Goal: Information Seeking & Learning: Check status

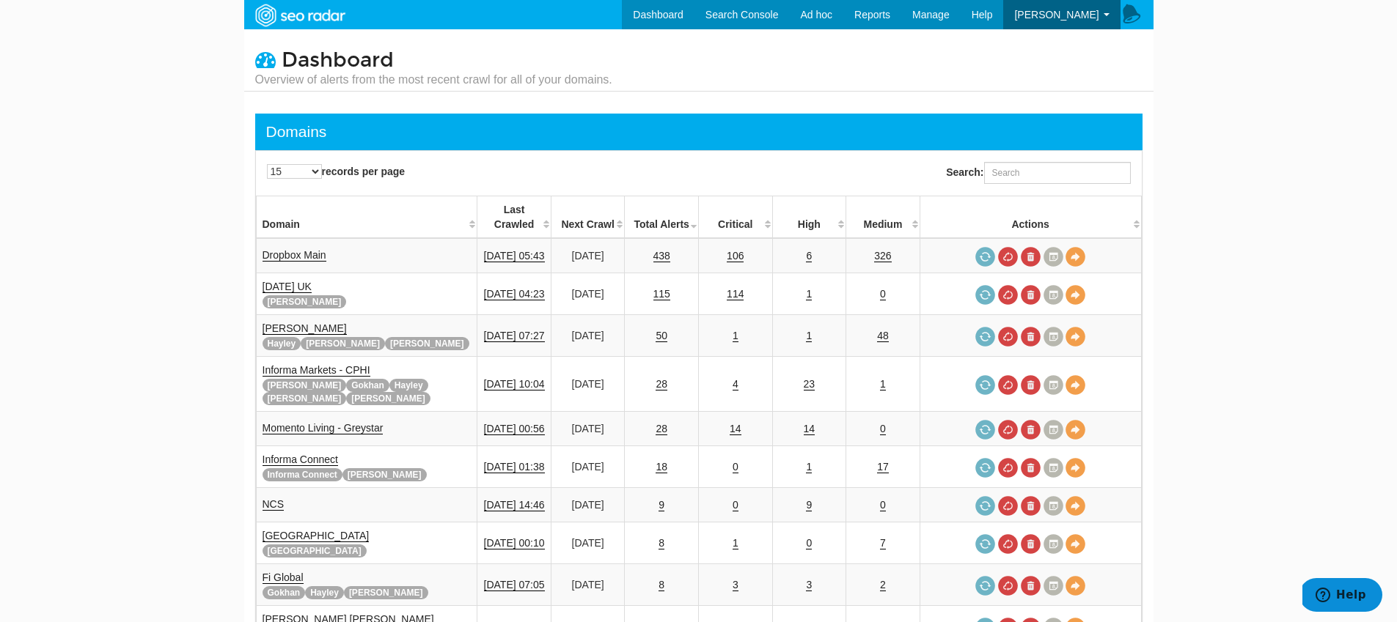
click at [1044, 161] on div "Search:" at bounding box center [924, 173] width 450 height 37
click at [1042, 165] on input "Search:" at bounding box center [1057, 173] width 147 height 22
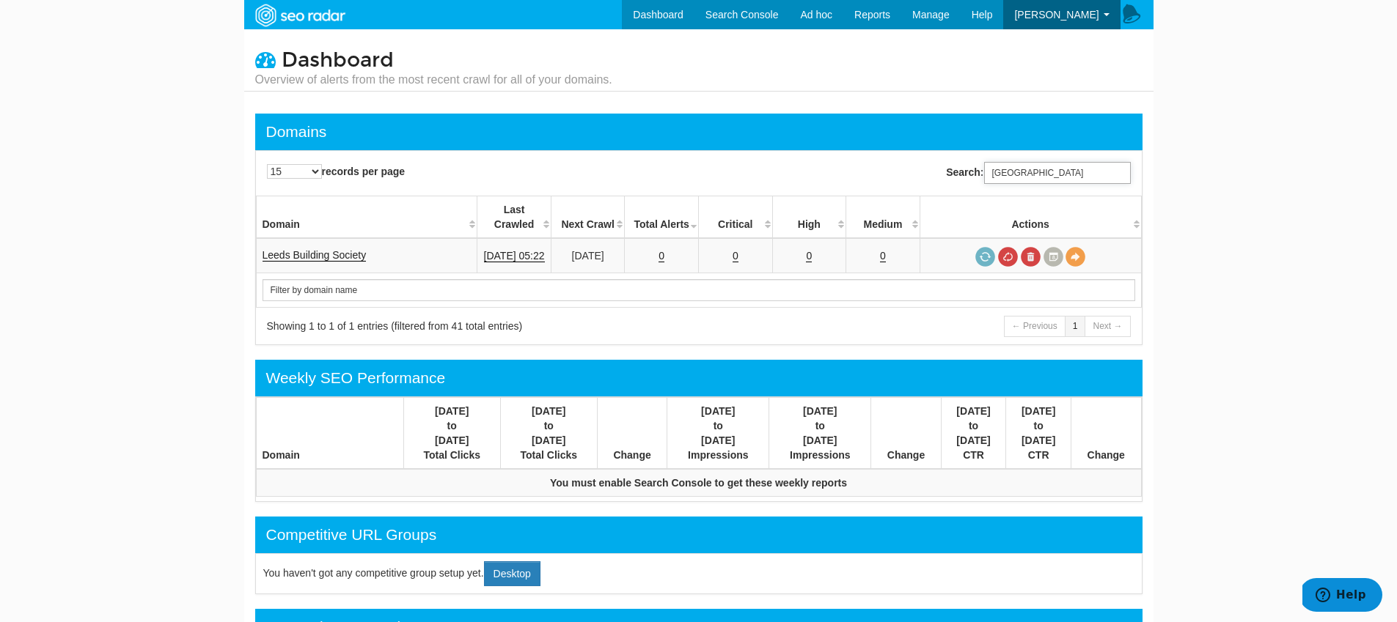
click at [1040, 175] on input "leeds" at bounding box center [1057, 173] width 147 height 22
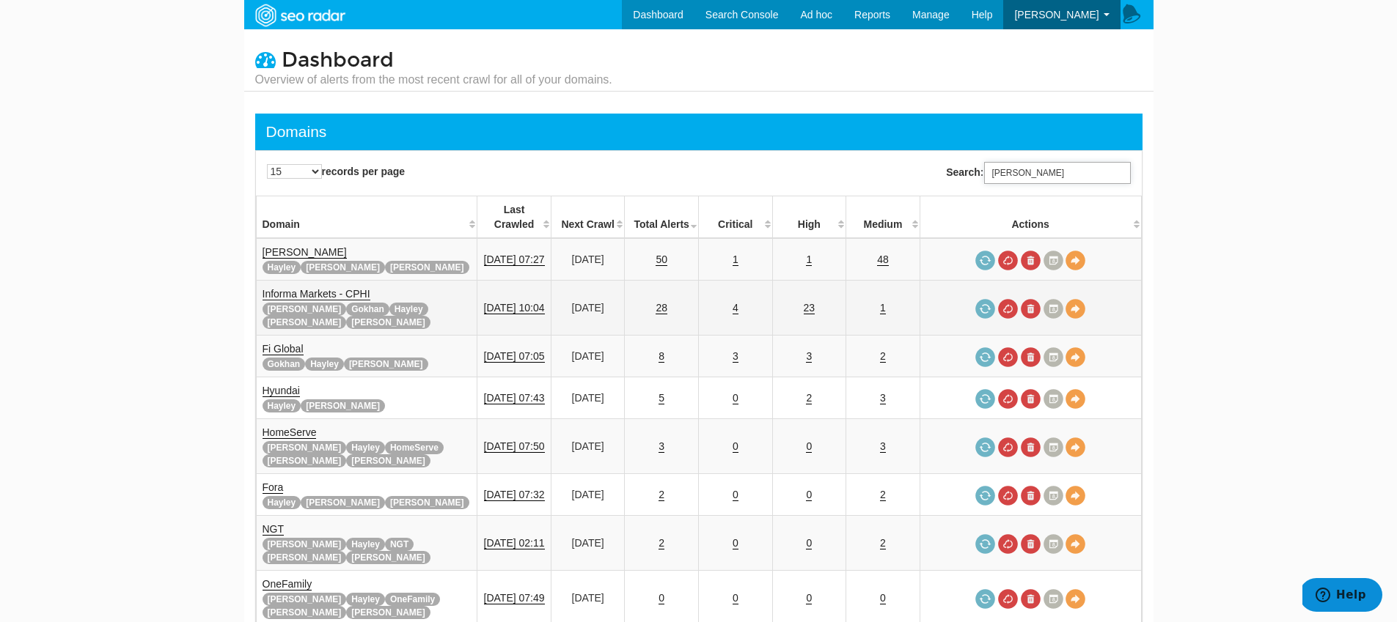
type input "[PERSON_NAME]"
click at [355, 288] on link "Informa Markets - CPHI" at bounding box center [316, 294] width 108 height 12
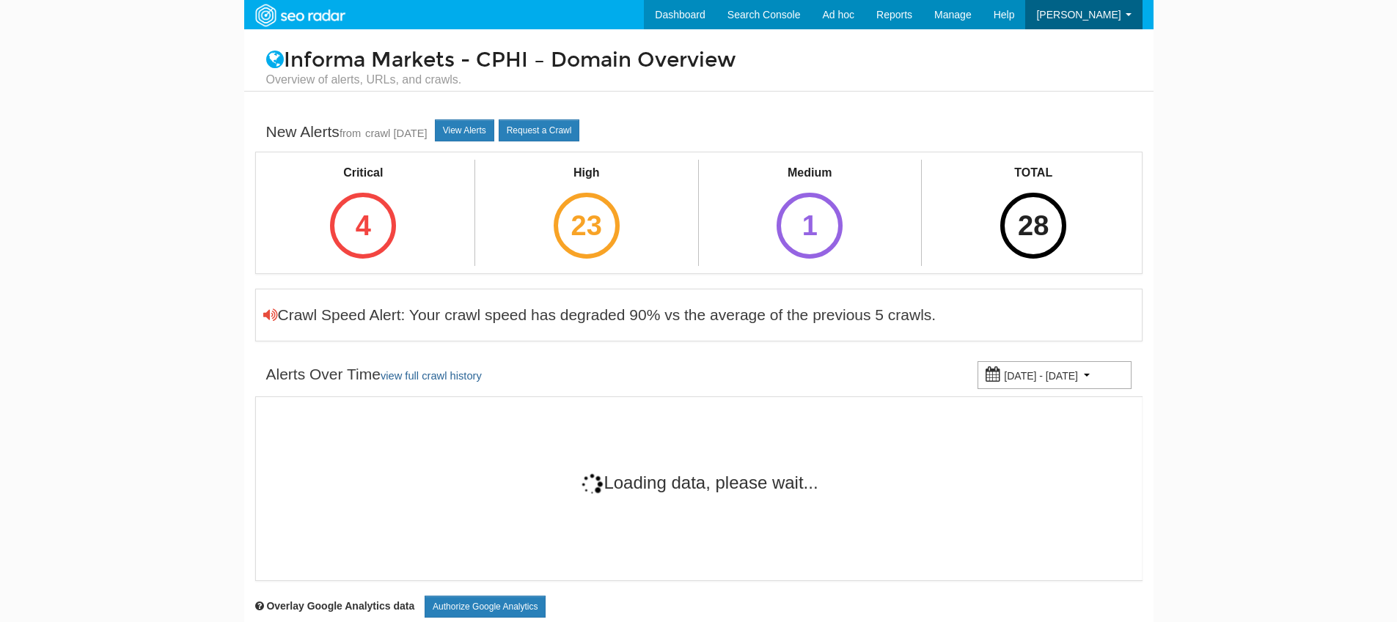
scroll to position [59, 0]
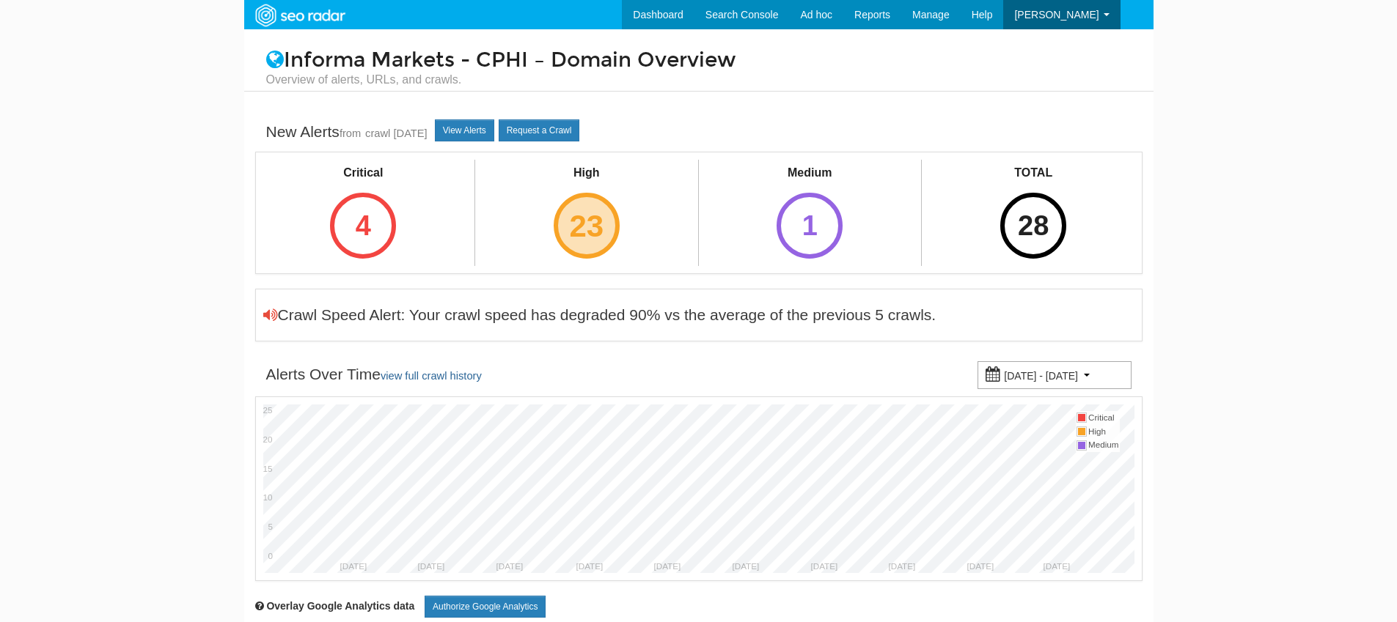
click at [573, 219] on div "23" at bounding box center [586, 226] width 66 height 66
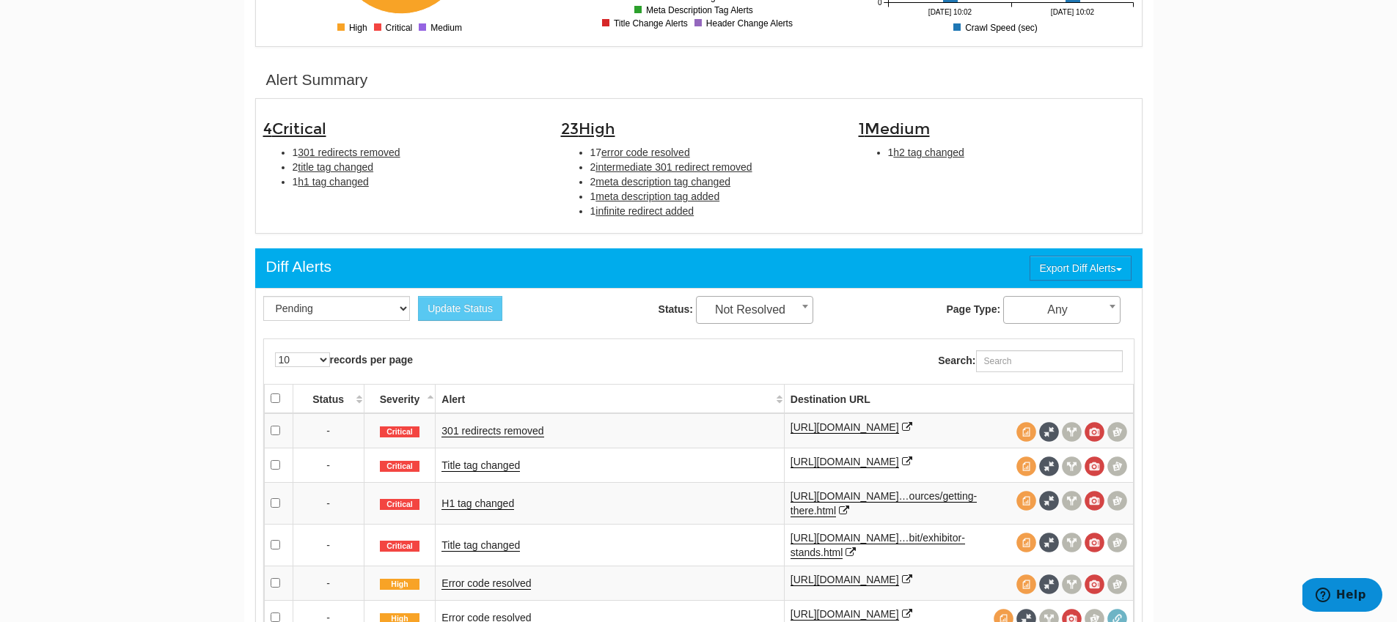
scroll to position [422, 0]
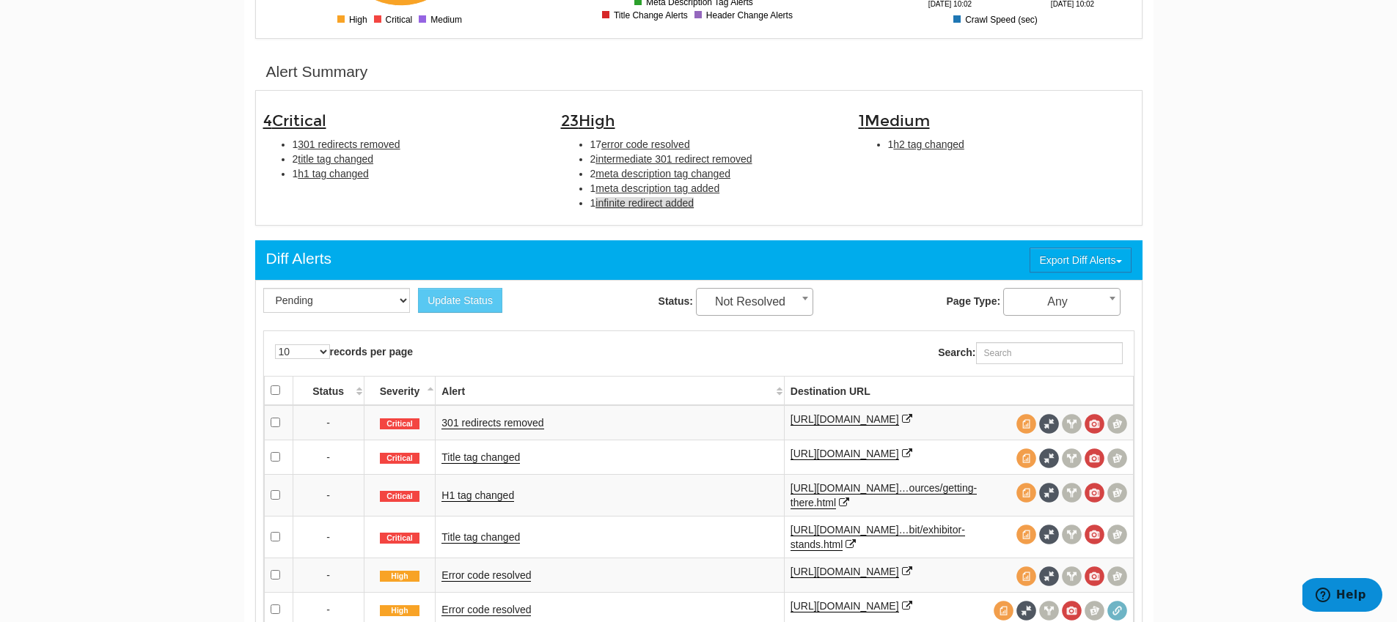
click at [641, 205] on span "infinite redirect added" at bounding box center [644, 203] width 98 height 12
type input "infinite redirect added"
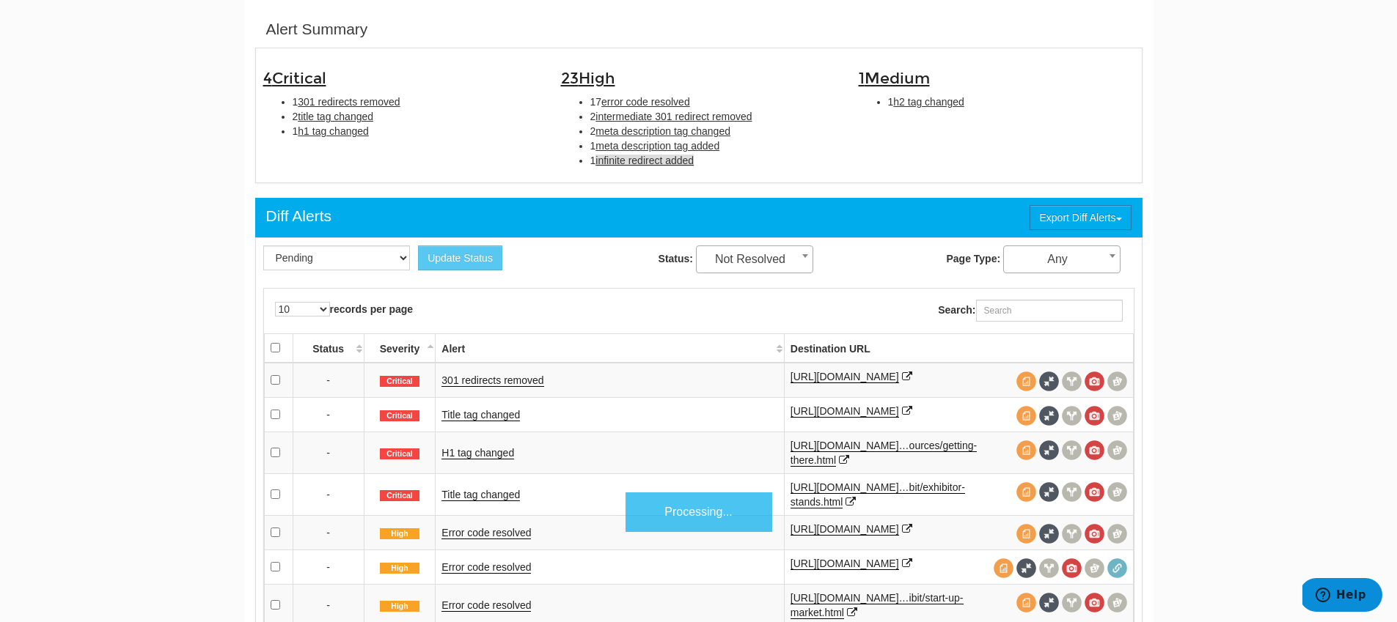
scroll to position [476, 0]
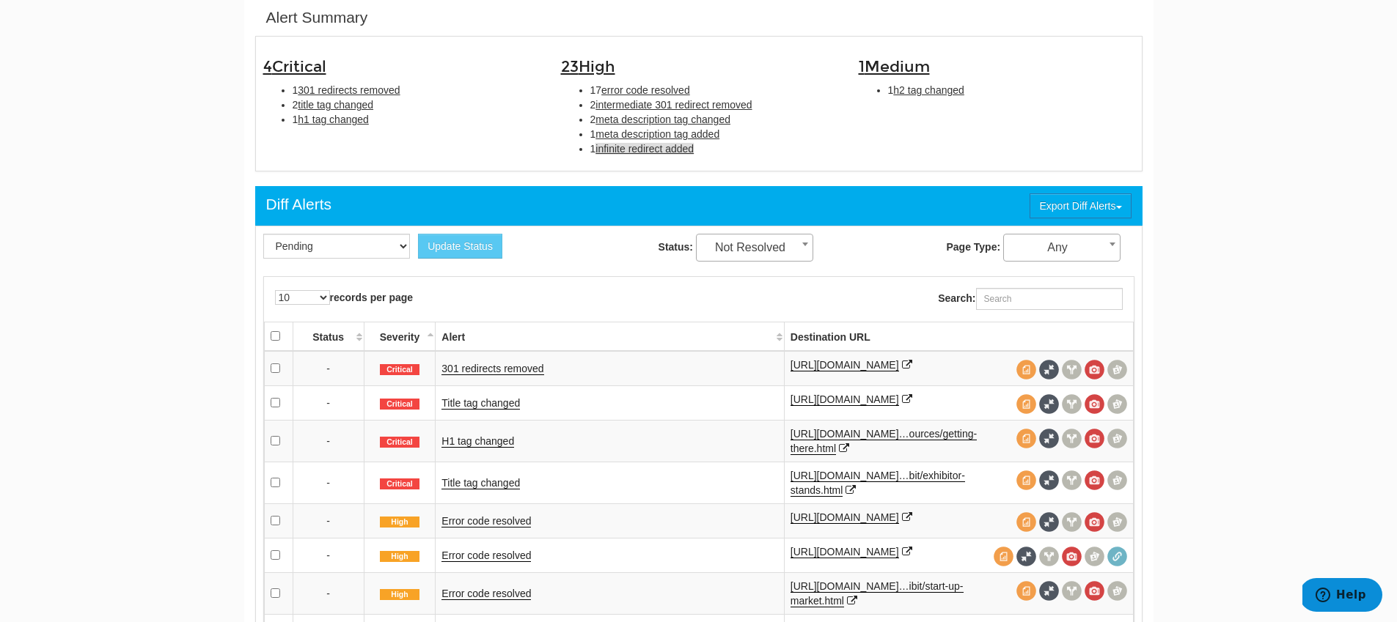
click at [636, 156] on li "1 infinite redirect added" at bounding box center [713, 148] width 246 height 15
click at [636, 152] on span "infinite redirect added" at bounding box center [644, 149] width 98 height 12
click at [628, 148] on span "infinite redirect added" at bounding box center [644, 149] width 98 height 12
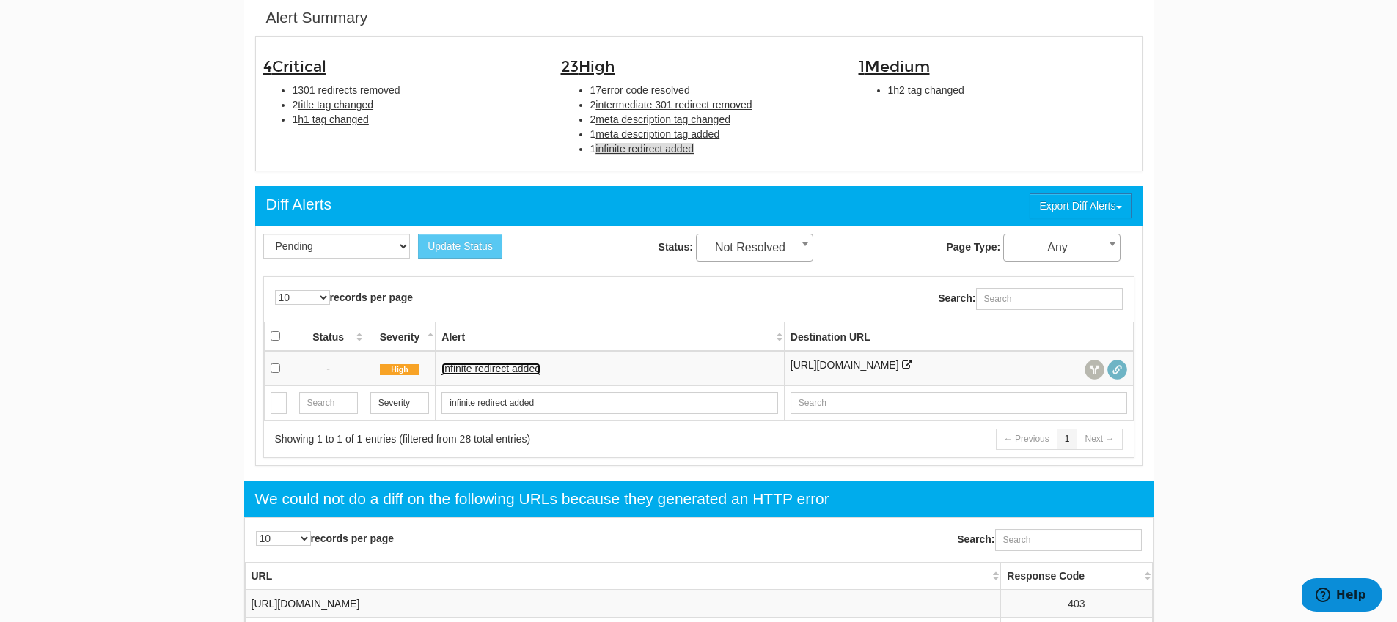
click at [475, 370] on link "Infinite redirect added" at bounding box center [490, 369] width 99 height 12
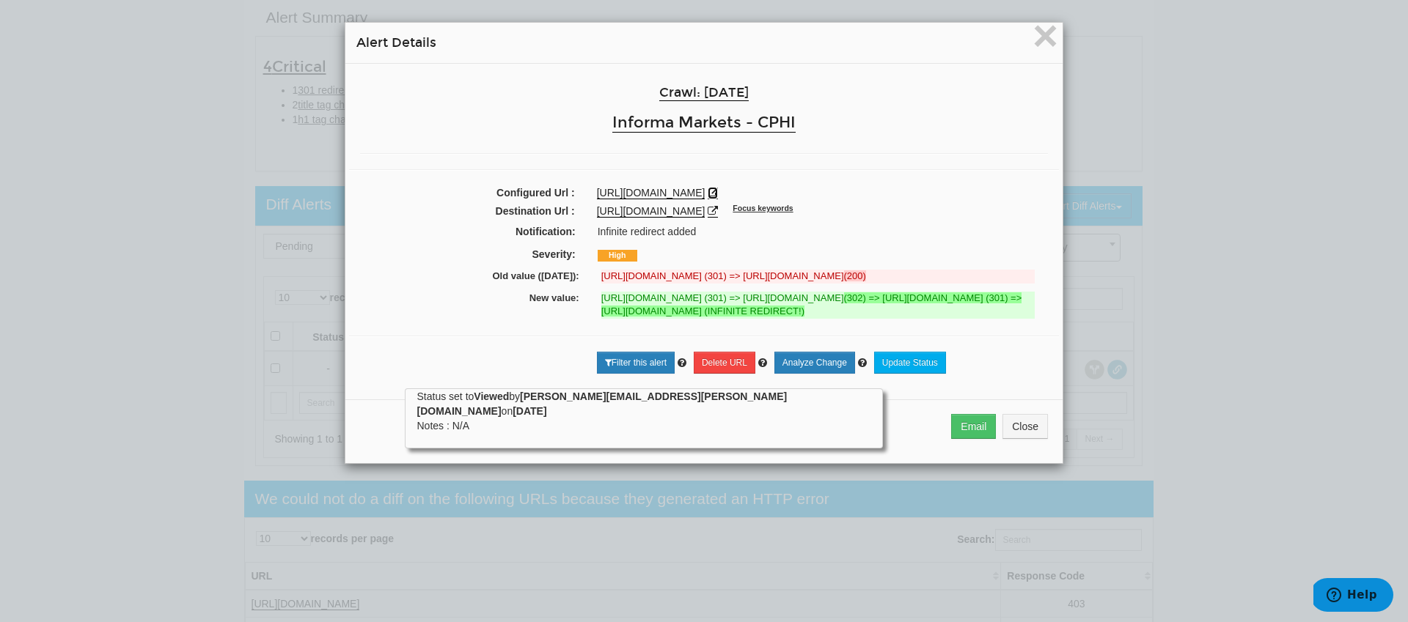
click at [718, 190] on icon at bounding box center [712, 193] width 10 height 10
click at [1049, 38] on span "×" at bounding box center [1045, 35] width 26 height 49
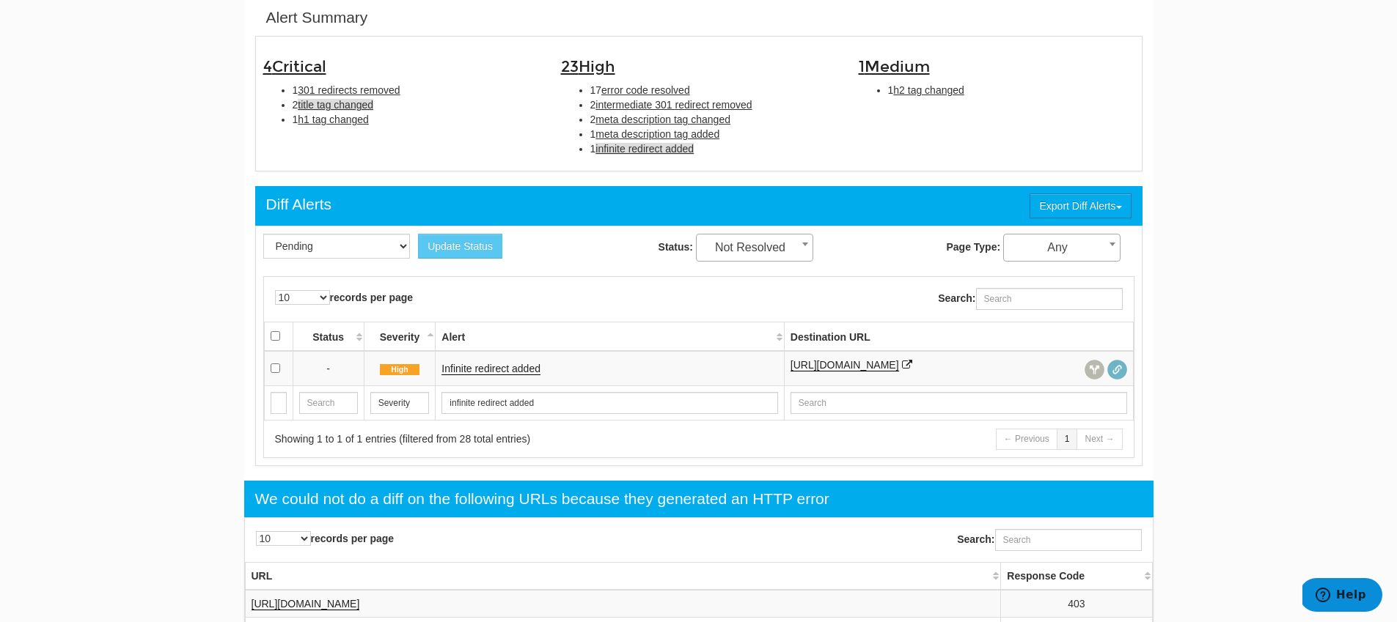
click at [334, 100] on li "2 title tag changed" at bounding box center [415, 104] width 246 height 15
click at [334, 100] on span "title tag changed" at bounding box center [336, 105] width 76 height 12
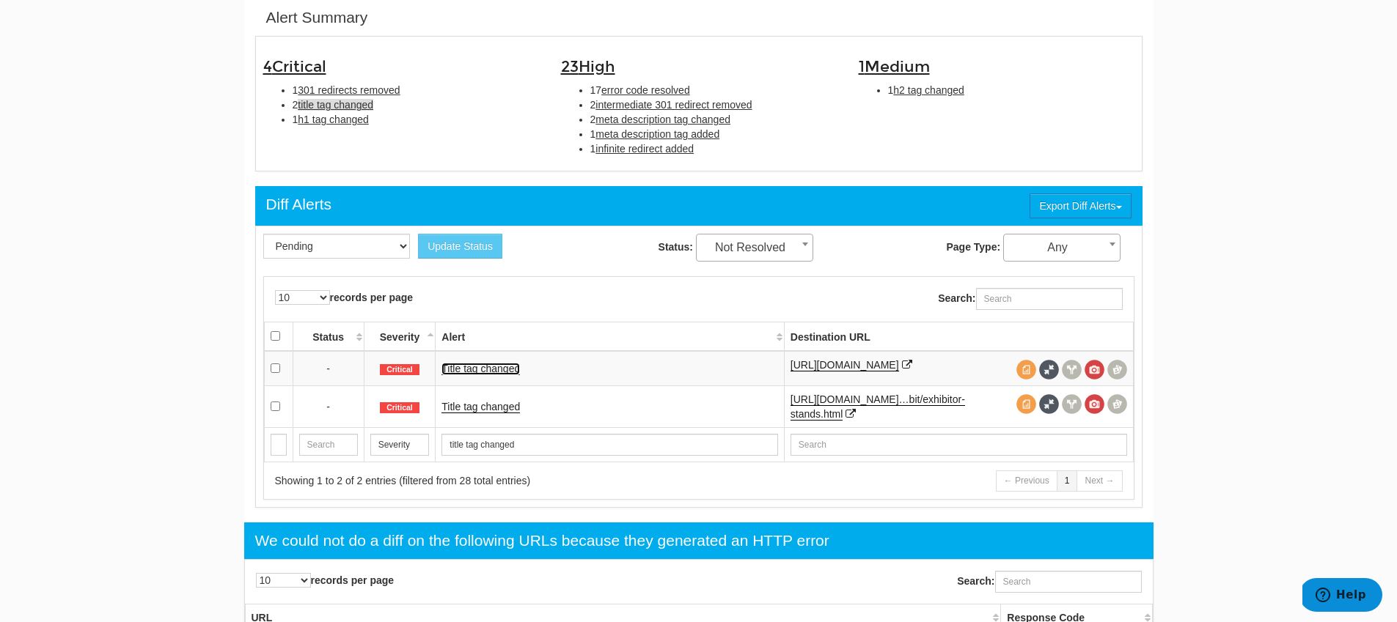
click at [468, 371] on link "Title tag changed" at bounding box center [480, 369] width 78 height 12
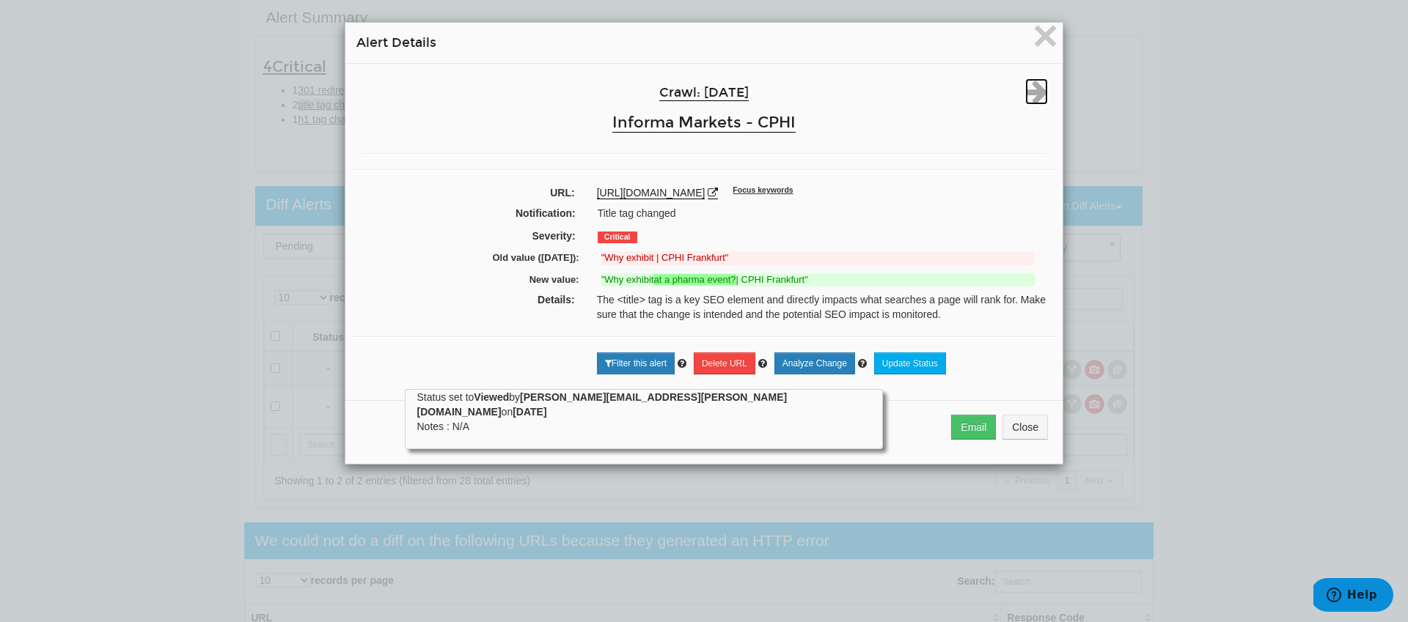
click at [1032, 95] on icon at bounding box center [1036, 91] width 23 height 26
click at [1039, 31] on span "×" at bounding box center [1045, 35] width 26 height 49
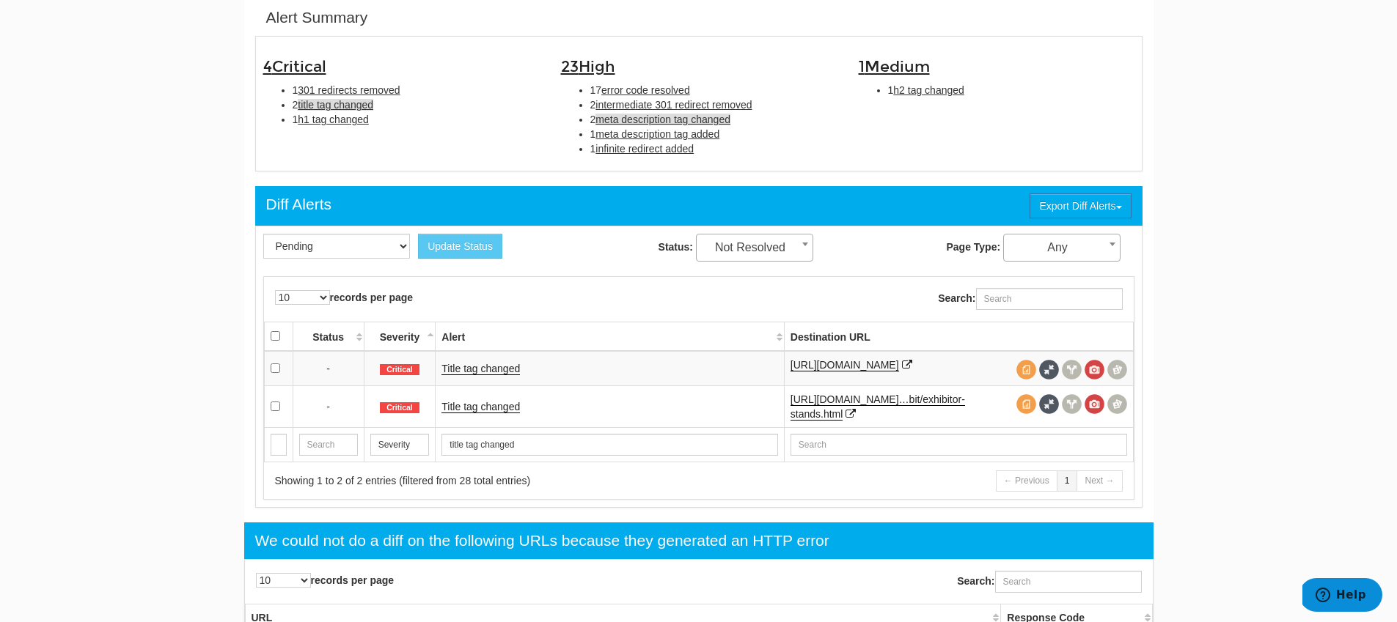
click at [680, 124] on span "meta description tag changed" at bounding box center [662, 120] width 135 height 12
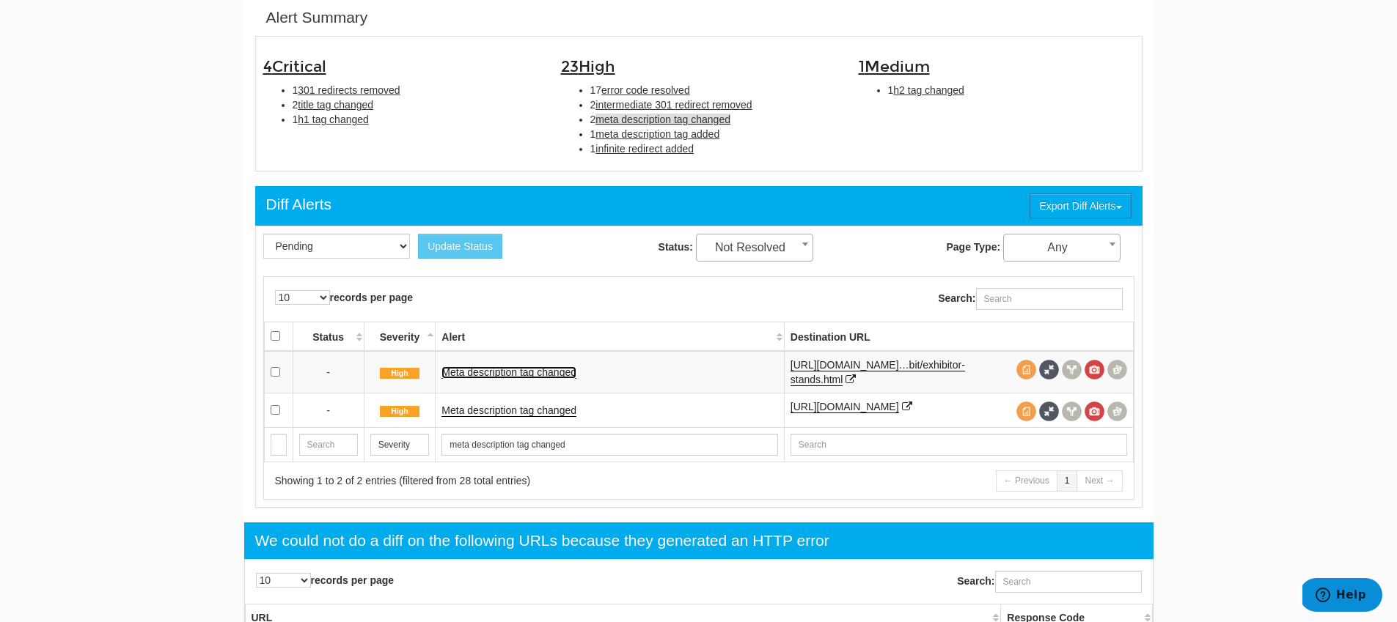
click at [523, 372] on link "Meta description tag changed" at bounding box center [508, 373] width 135 height 12
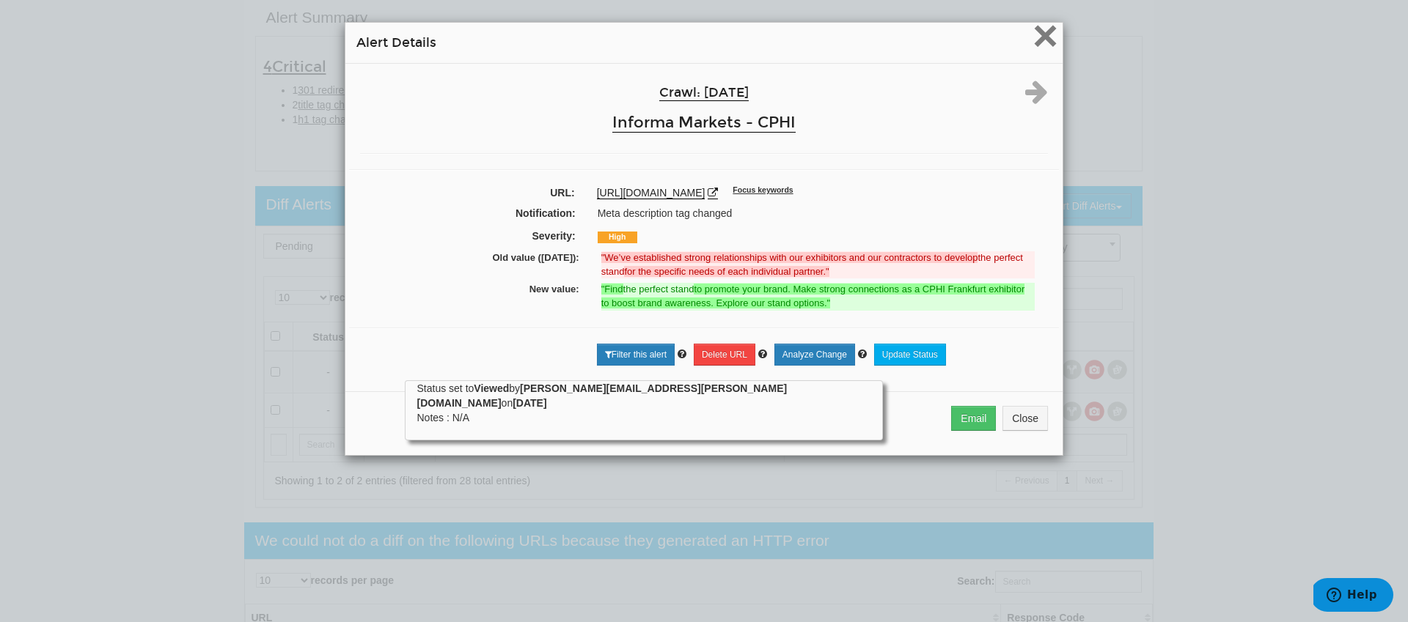
click at [1041, 46] on span "×" at bounding box center [1045, 35] width 26 height 49
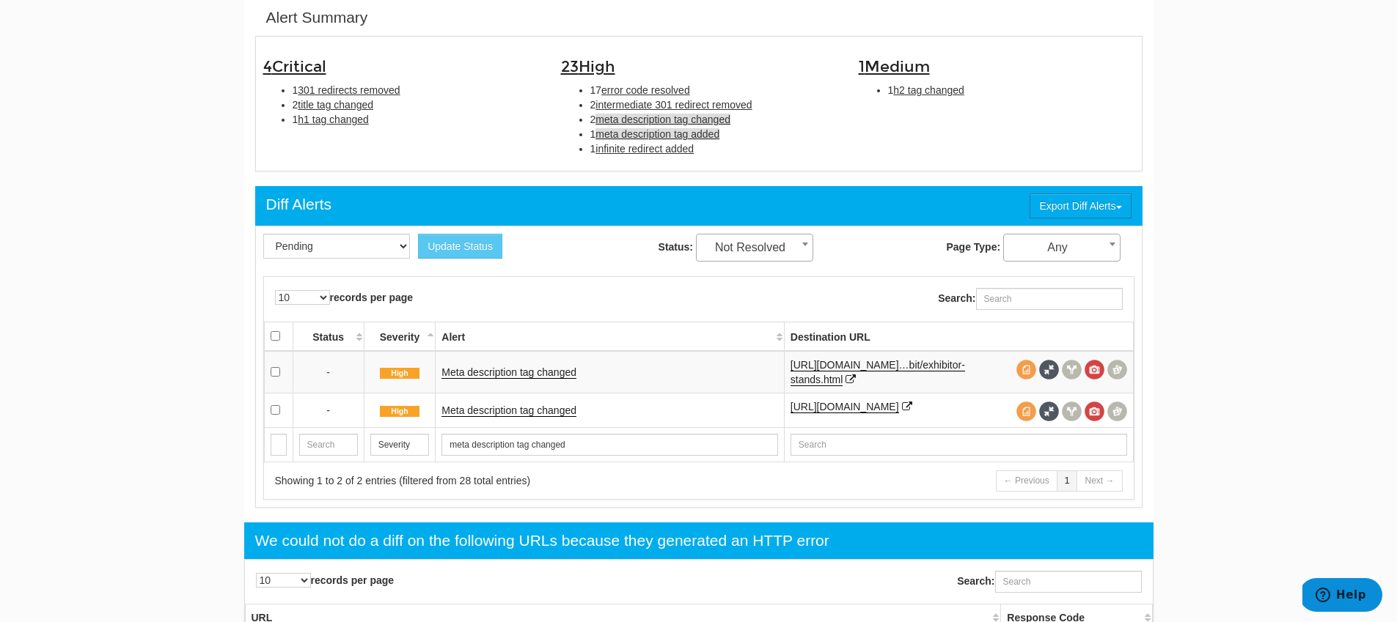
click at [658, 136] on span "meta description tag added" at bounding box center [657, 134] width 124 height 12
type input "meta description tag added"
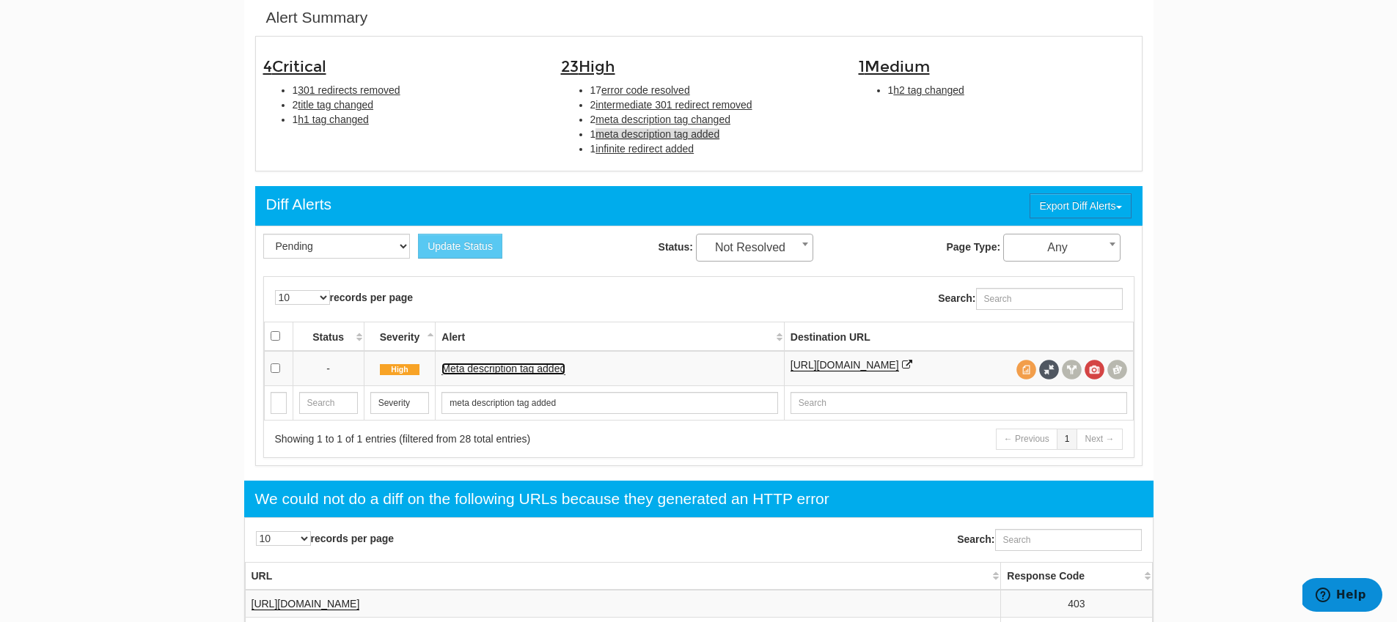
click at [466, 375] on link "Meta description tag added" at bounding box center [503, 369] width 124 height 12
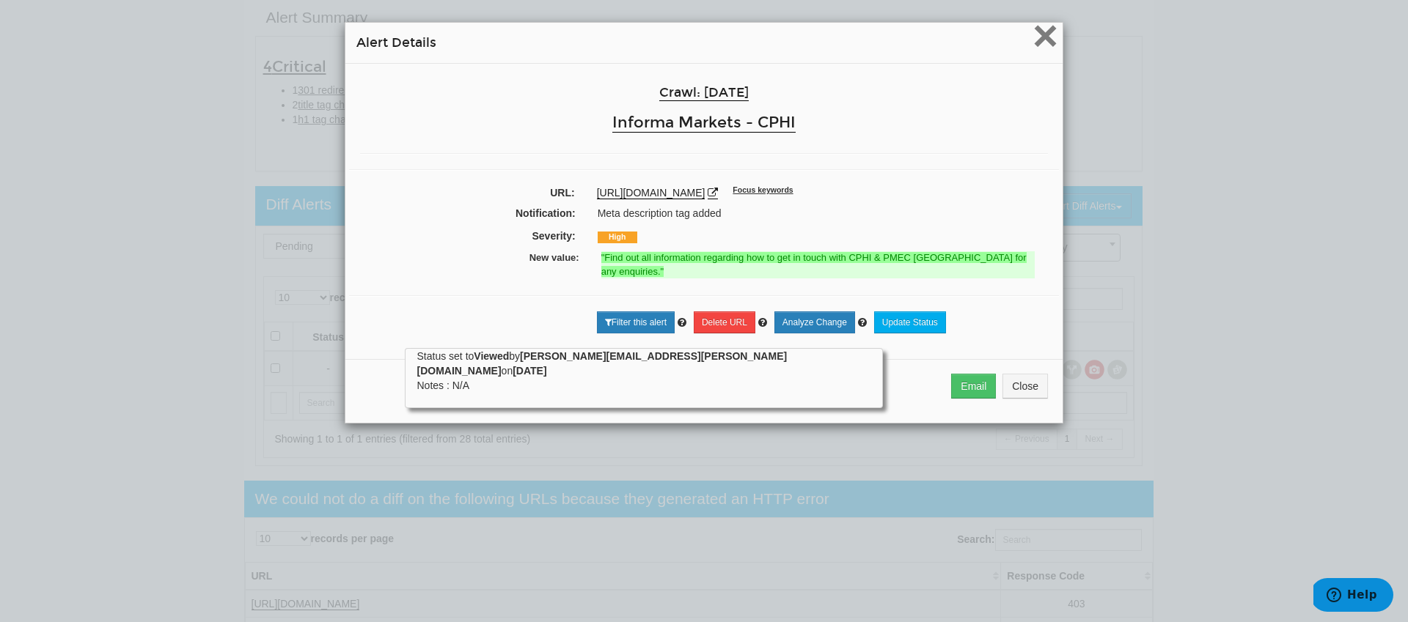
click at [1044, 36] on span "×" at bounding box center [1045, 35] width 26 height 49
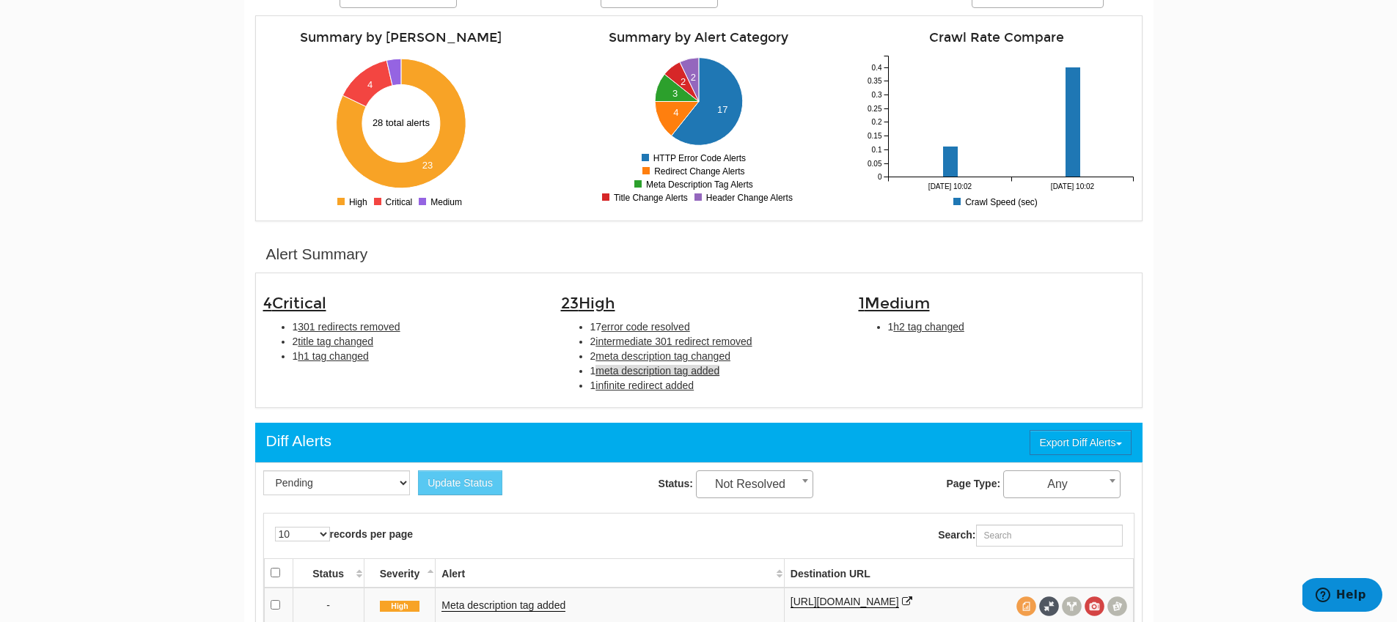
scroll to position [0, 0]
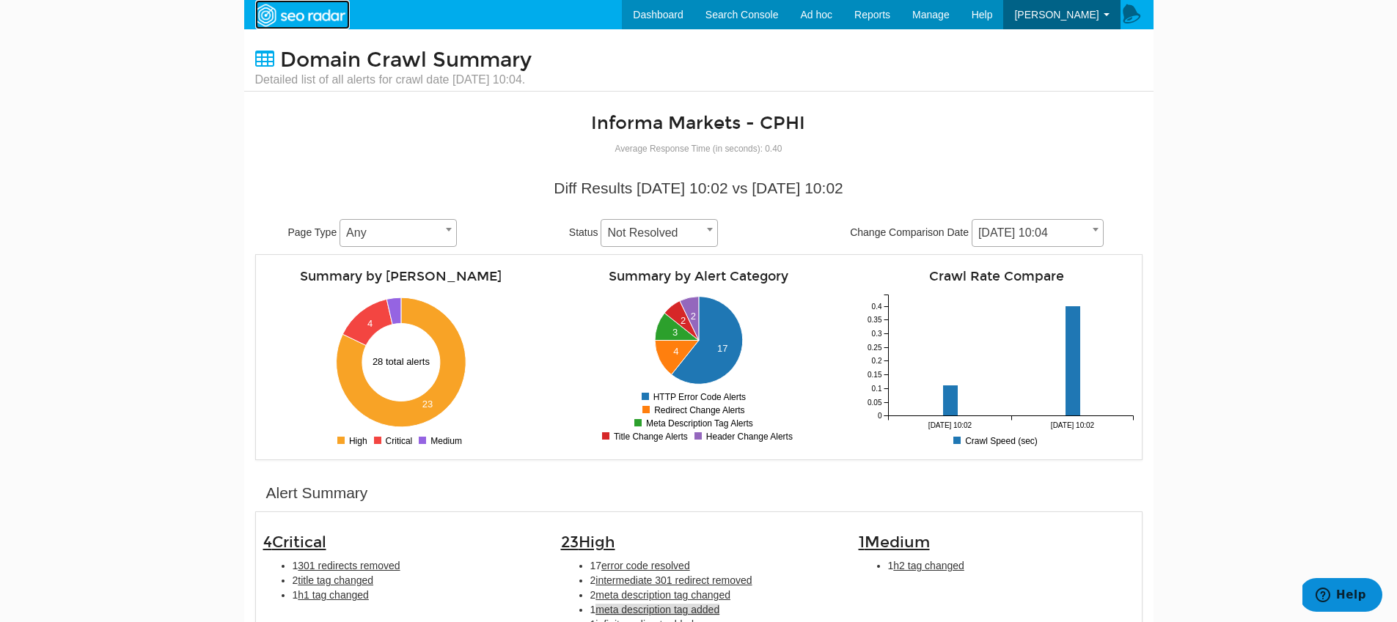
click at [325, 10] on img at bounding box center [299, 15] width 101 height 26
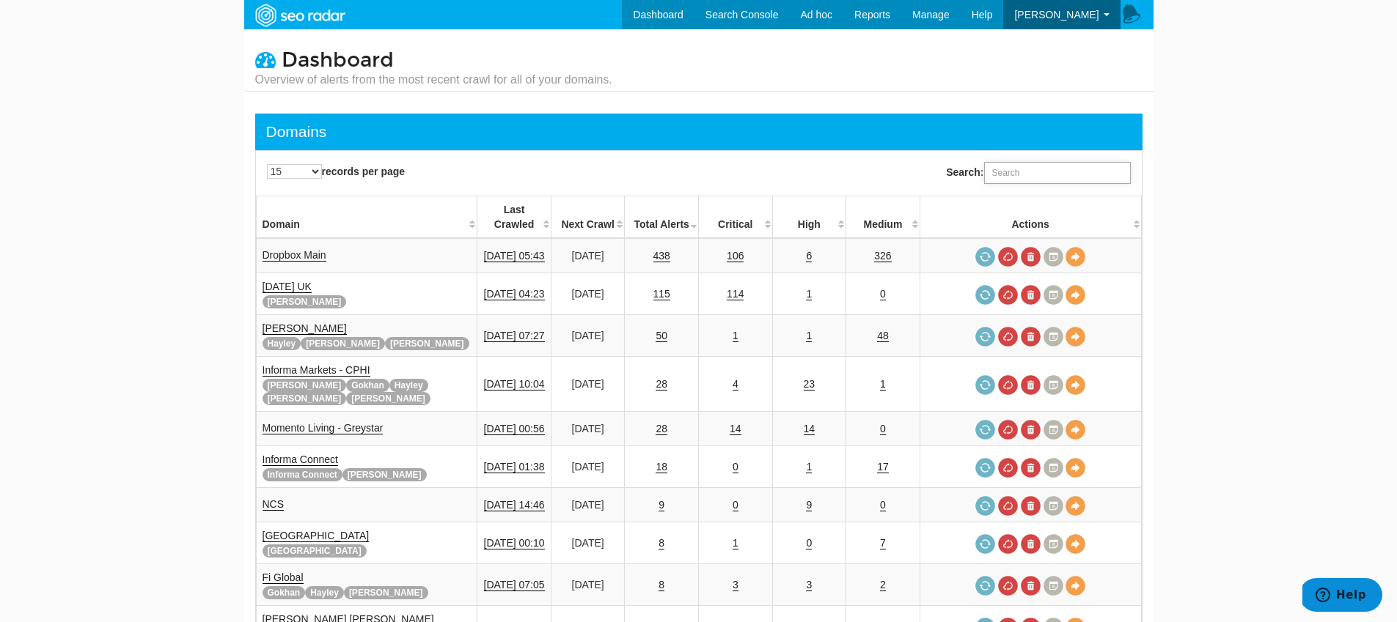
click at [1009, 167] on input "Search:" at bounding box center [1057, 173] width 147 height 22
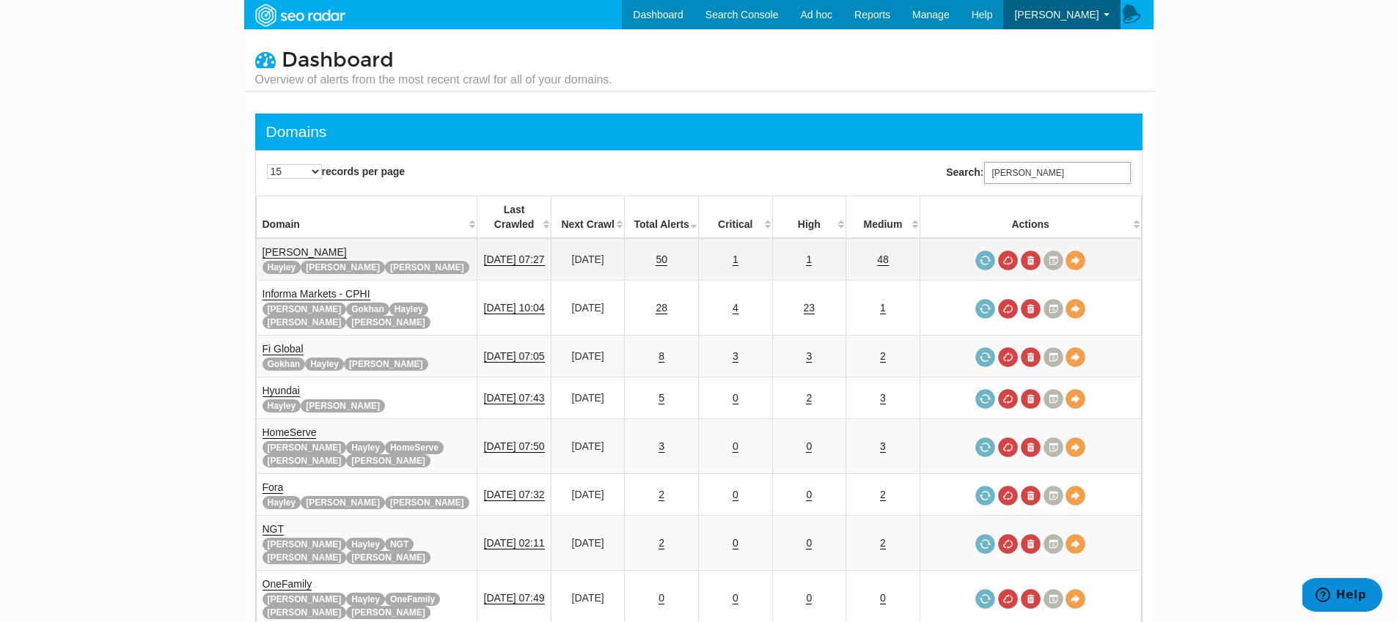
type input "tara"
click at [296, 246] on link "Mark Warner" at bounding box center [304, 252] width 84 height 12
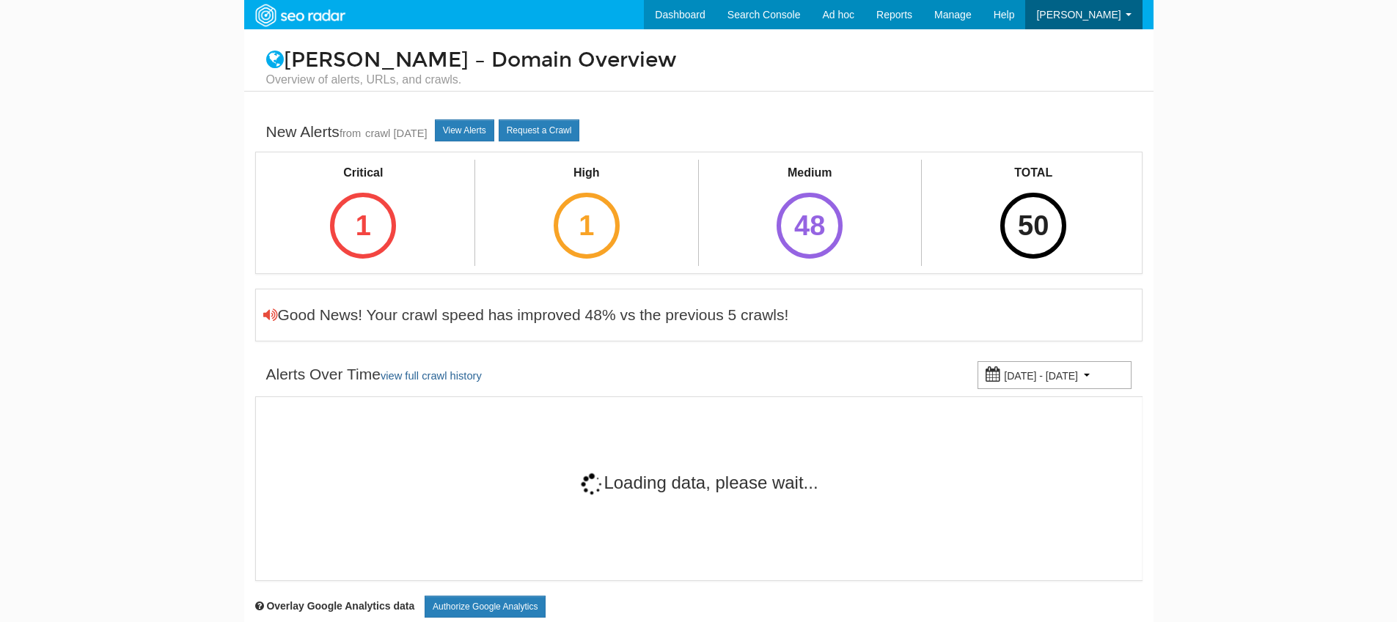
scroll to position [59, 0]
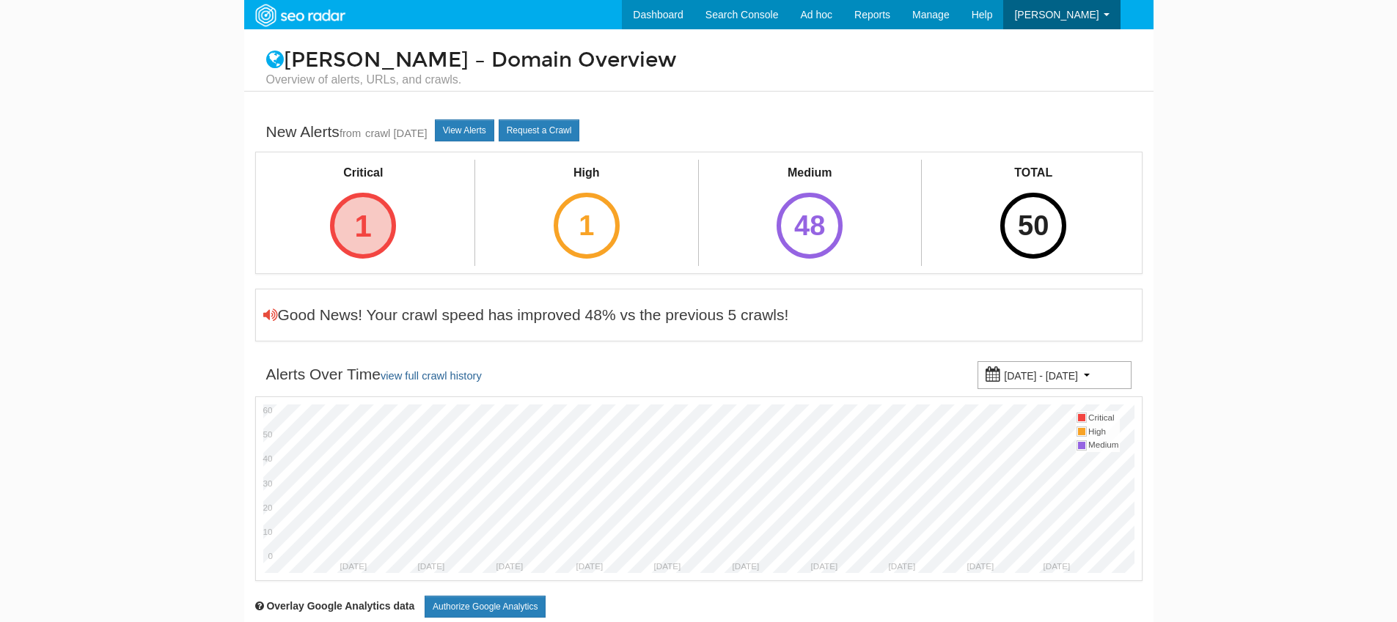
click at [380, 229] on div "1" at bounding box center [363, 226] width 66 height 66
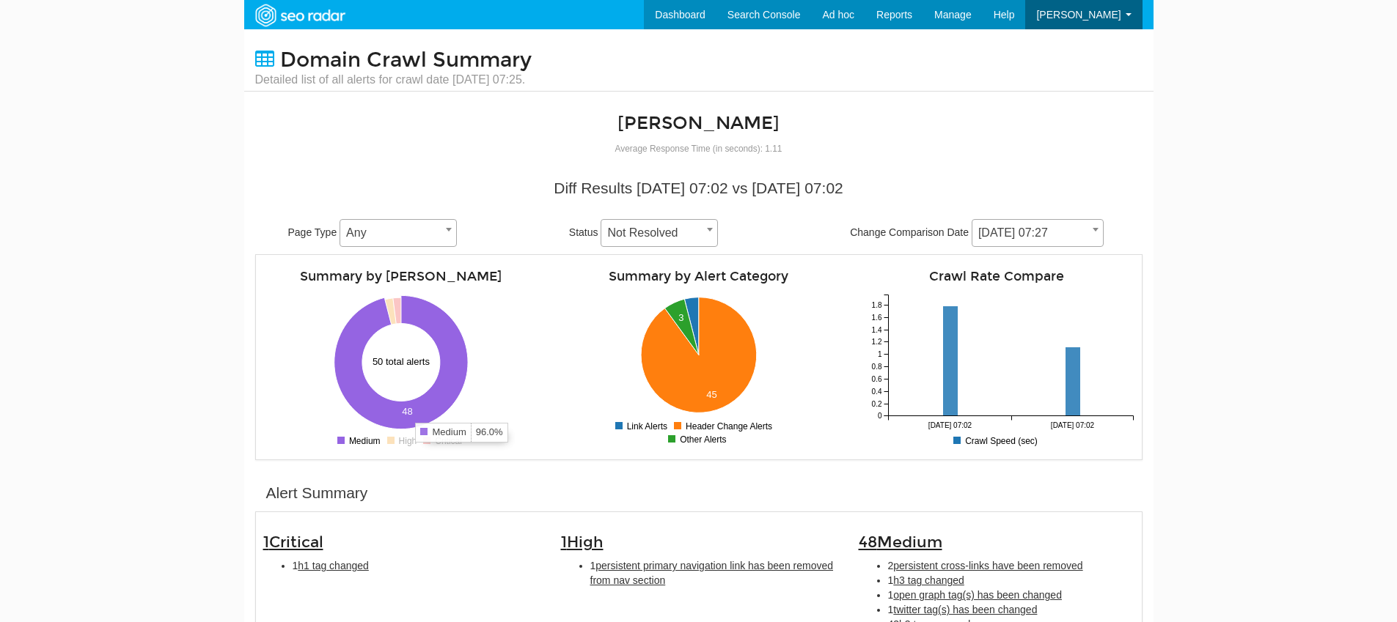
scroll to position [59, 0]
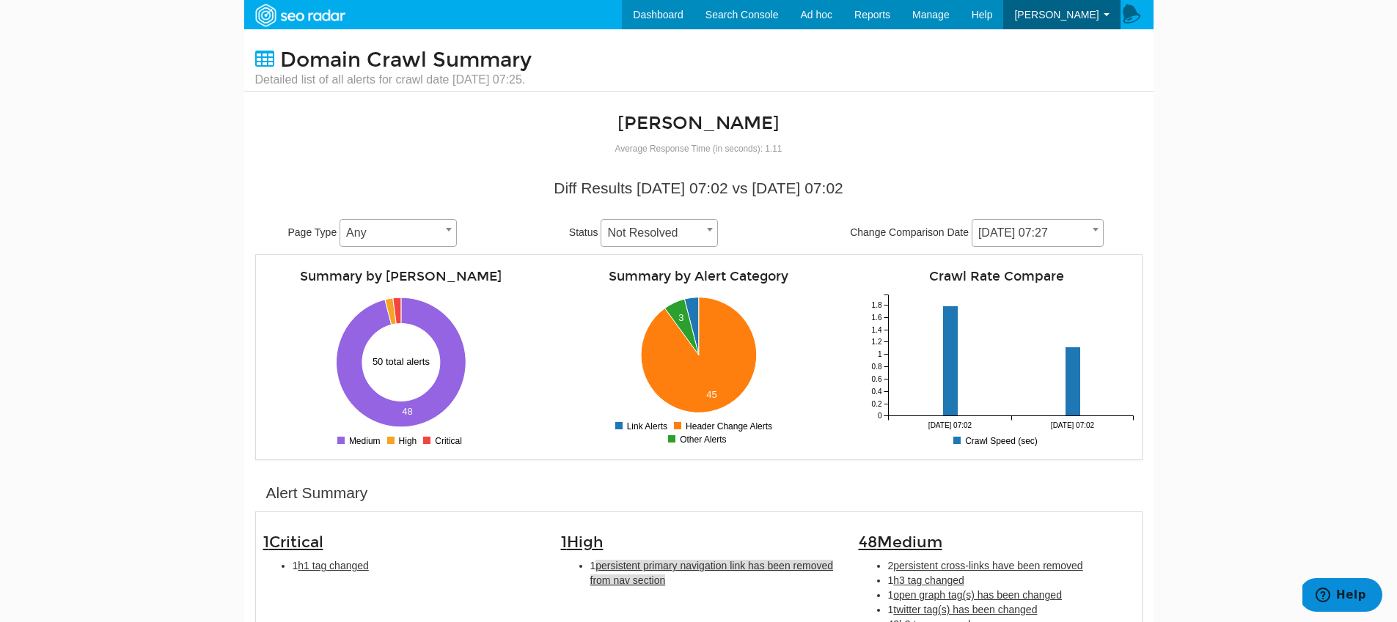
click at [655, 579] on span "persistent primary navigation link has been removed from nav section" at bounding box center [711, 573] width 243 height 26
type input "persistent primary navigation link has been removed from nav section"
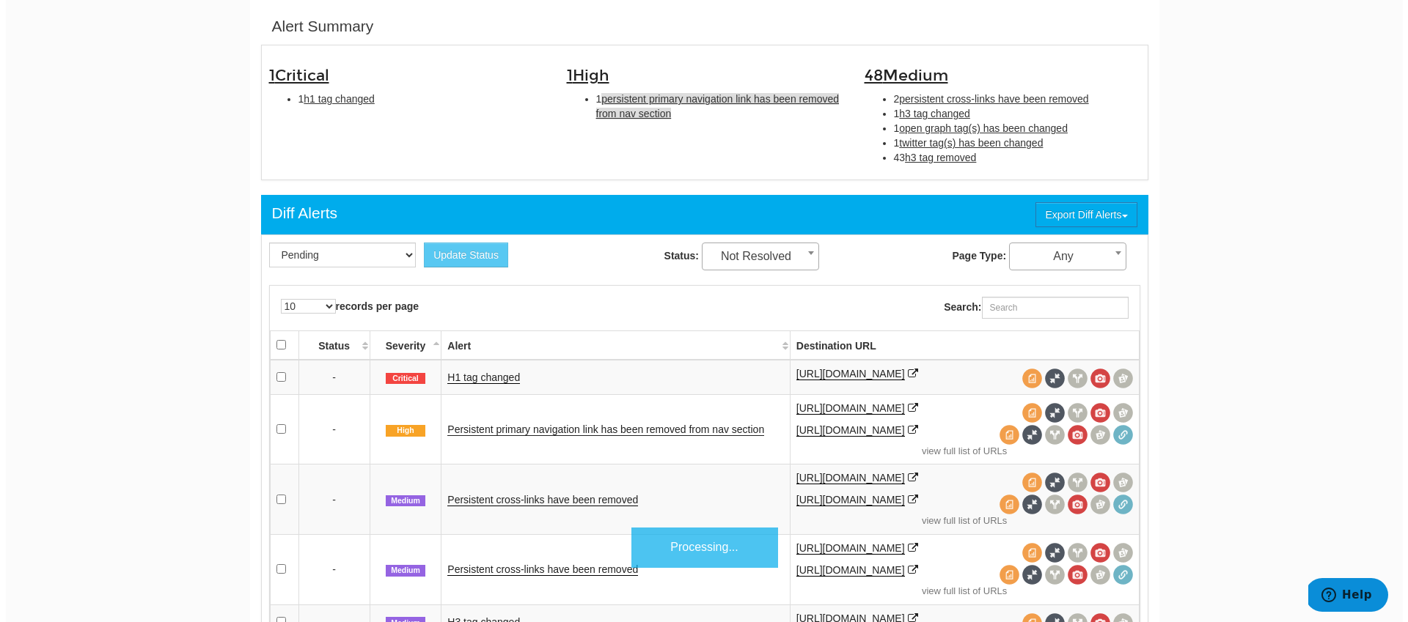
scroll to position [476, 0]
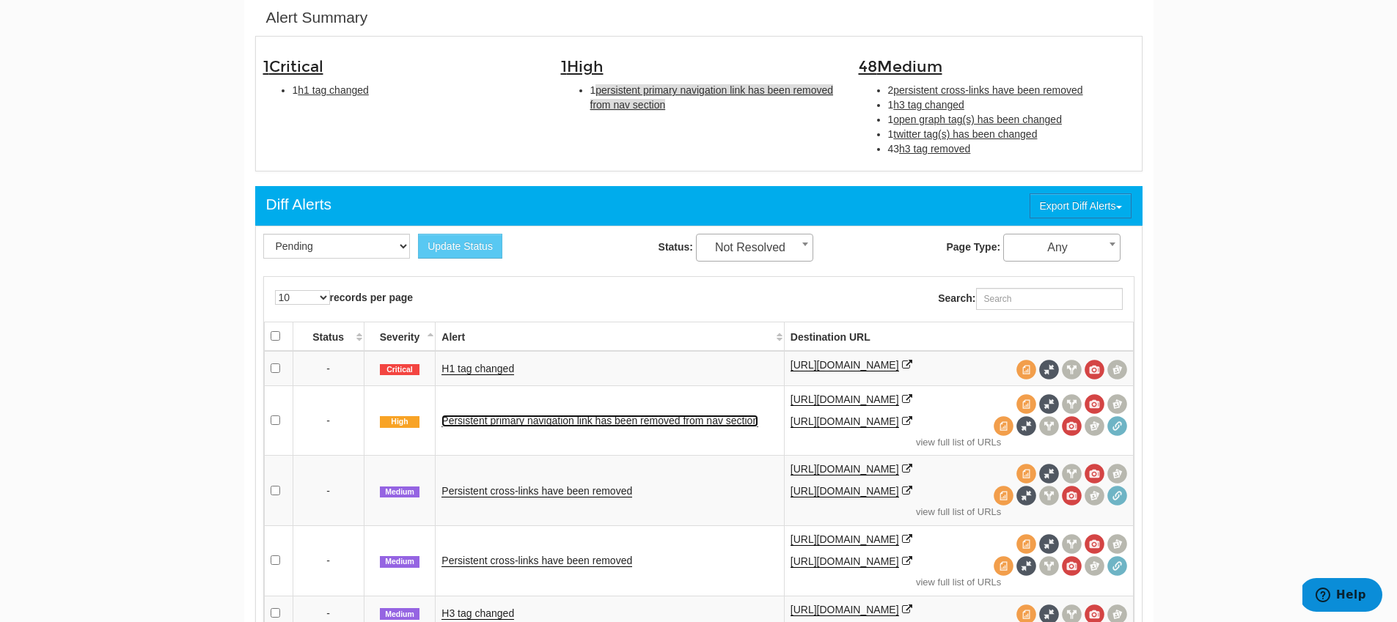
click at [524, 424] on link "Persistent primary navigation link has been removed from nav section" at bounding box center [599, 421] width 317 height 12
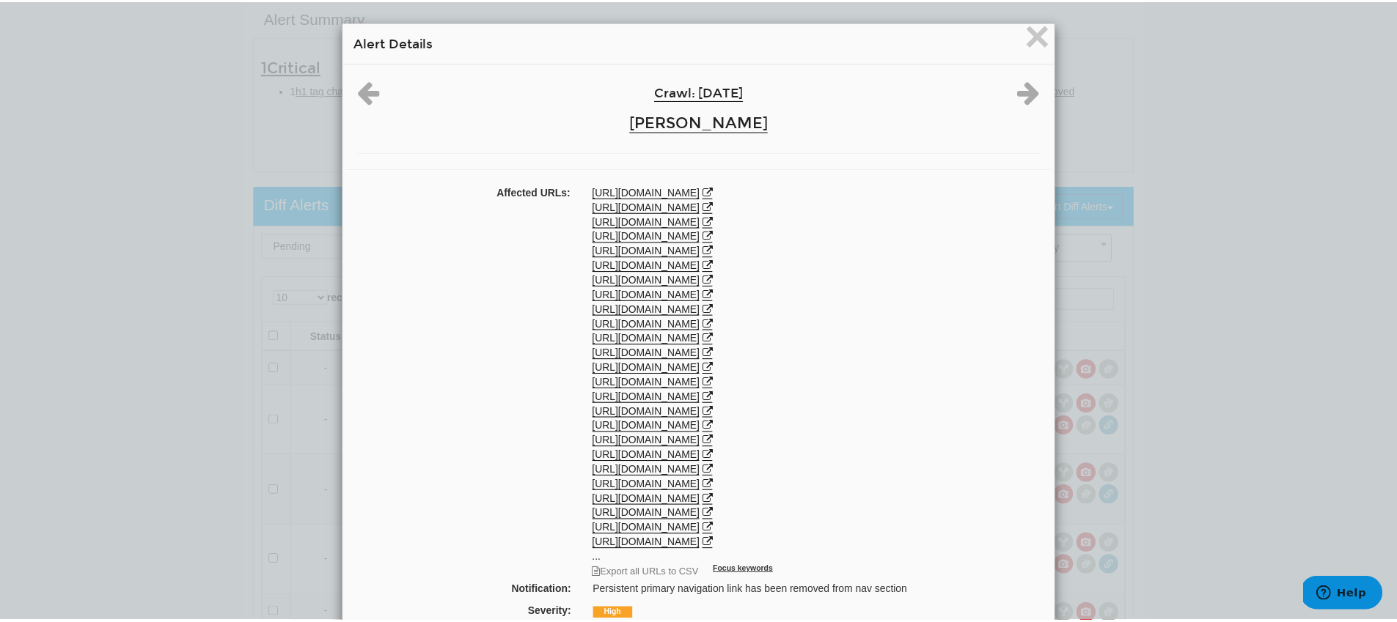
scroll to position [0, 0]
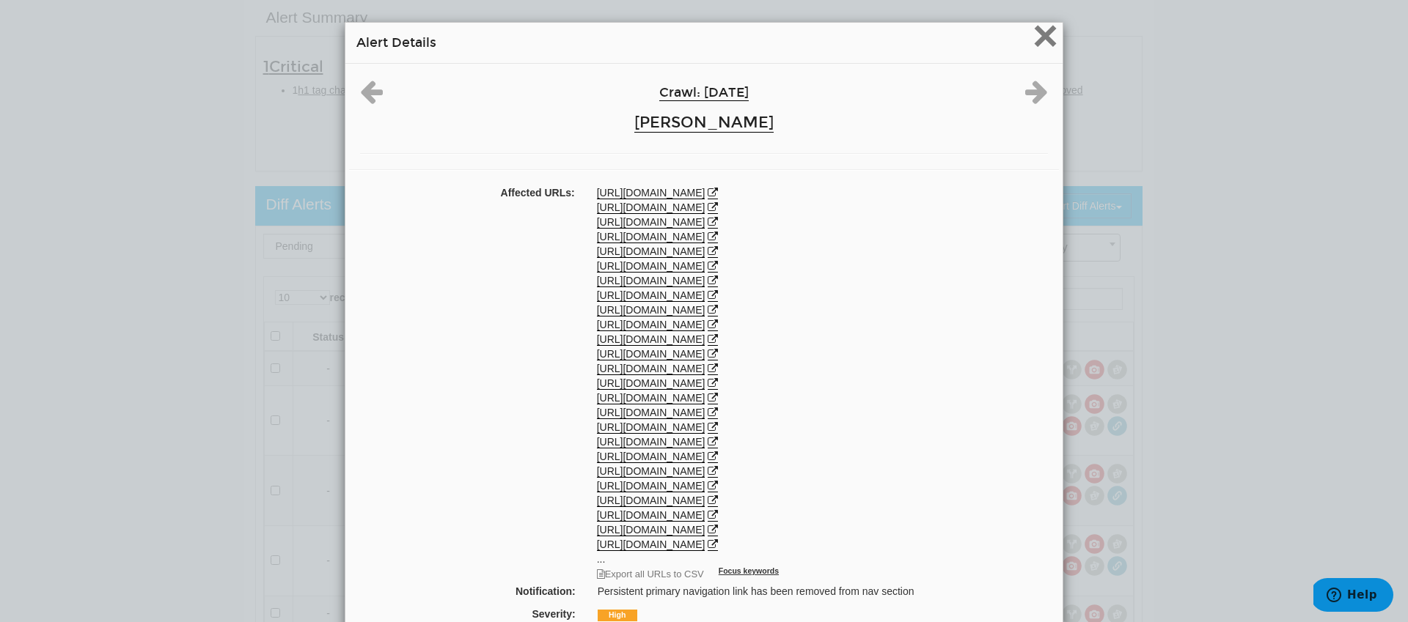
click at [1048, 21] on span "×" at bounding box center [1045, 35] width 26 height 49
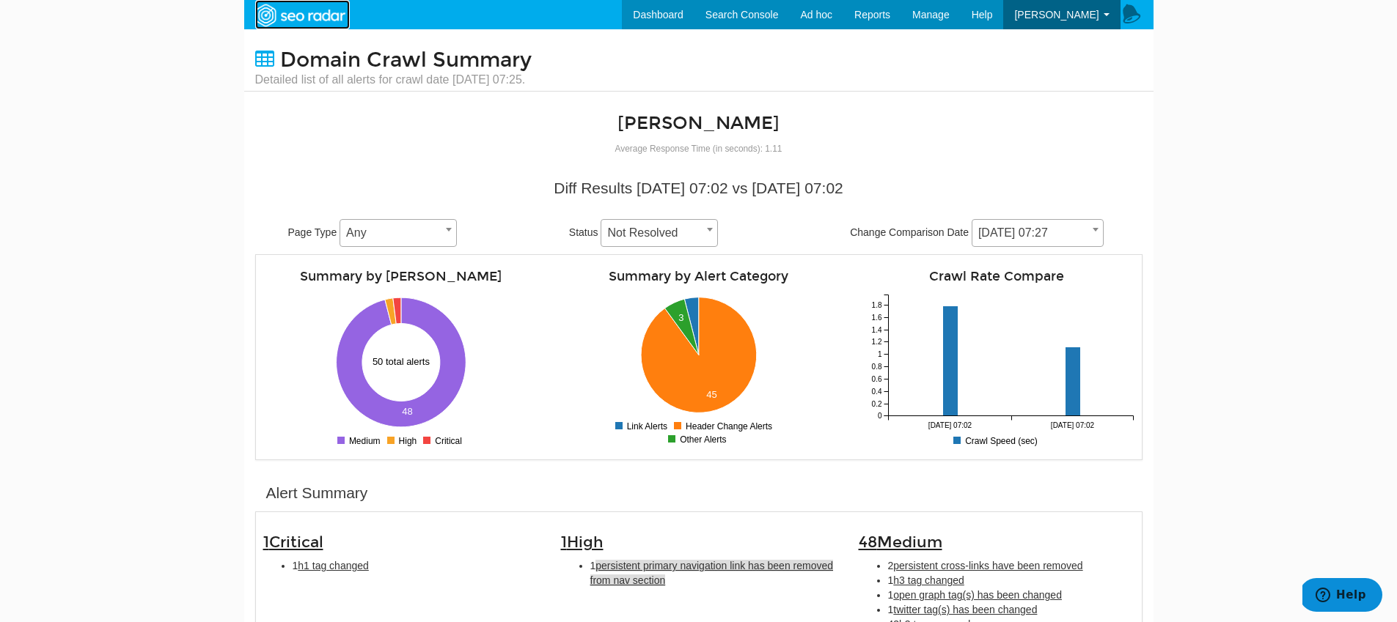
click at [300, 22] on img at bounding box center [299, 15] width 101 height 26
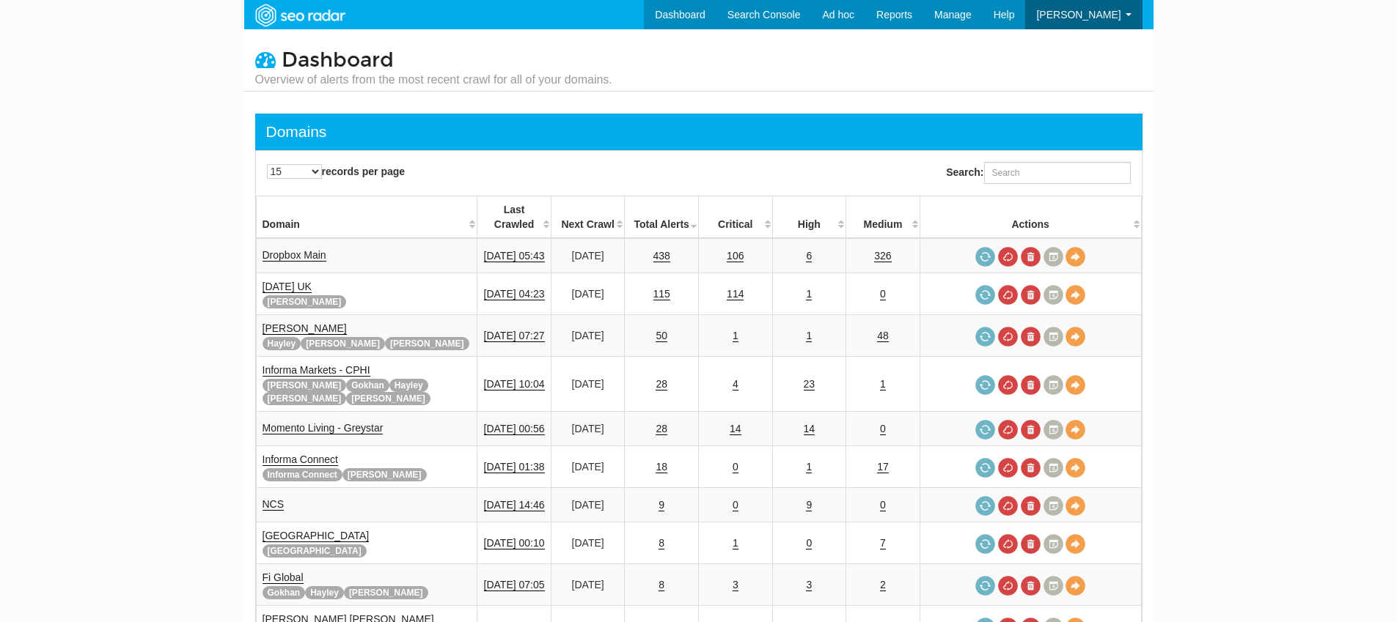
scroll to position [59, 0]
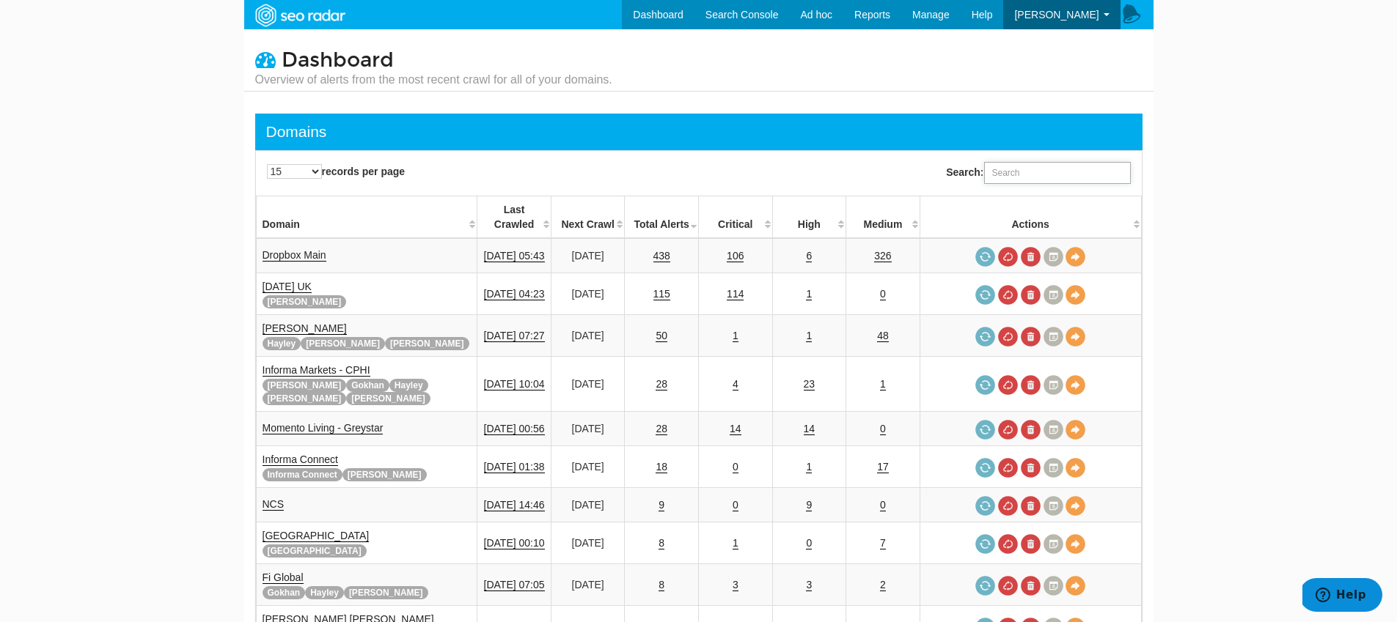
click at [1021, 169] on input "Search:" at bounding box center [1057, 173] width 147 height 22
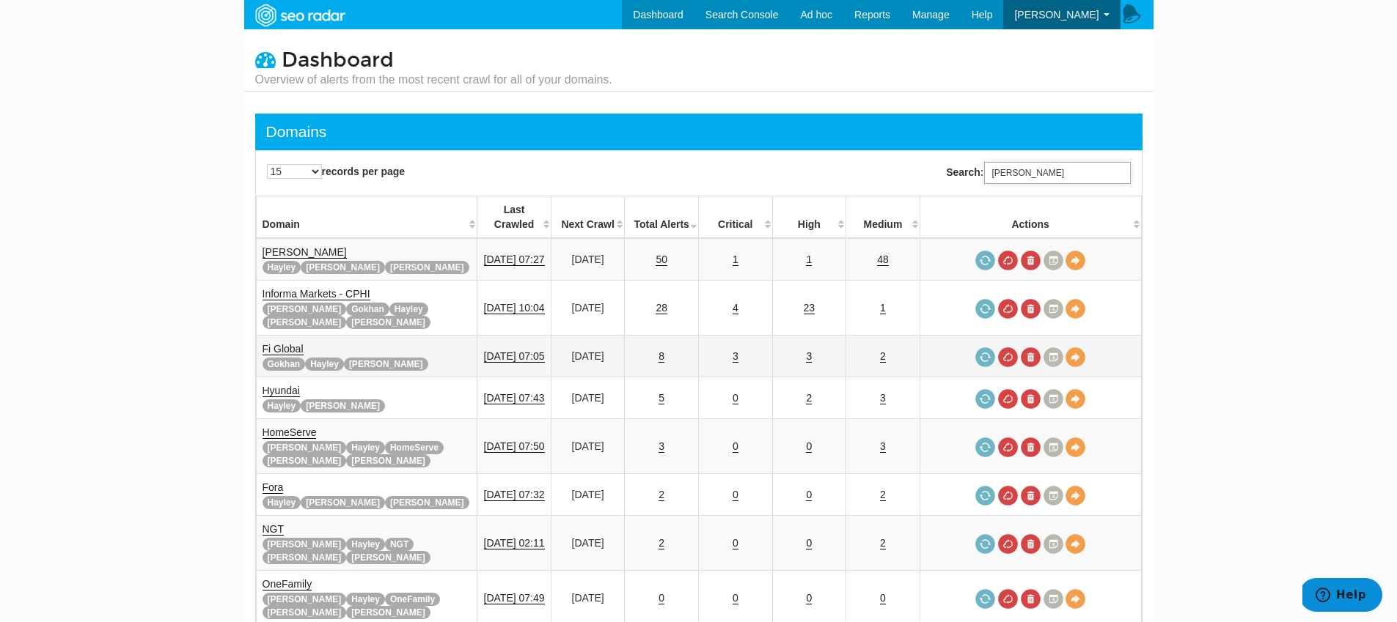
type input "tara"
click at [282, 336] on td "Fi Global Gokhan Hayley Tara" at bounding box center [366, 357] width 221 height 42
click at [279, 343] on link "Fi Global" at bounding box center [282, 349] width 41 height 12
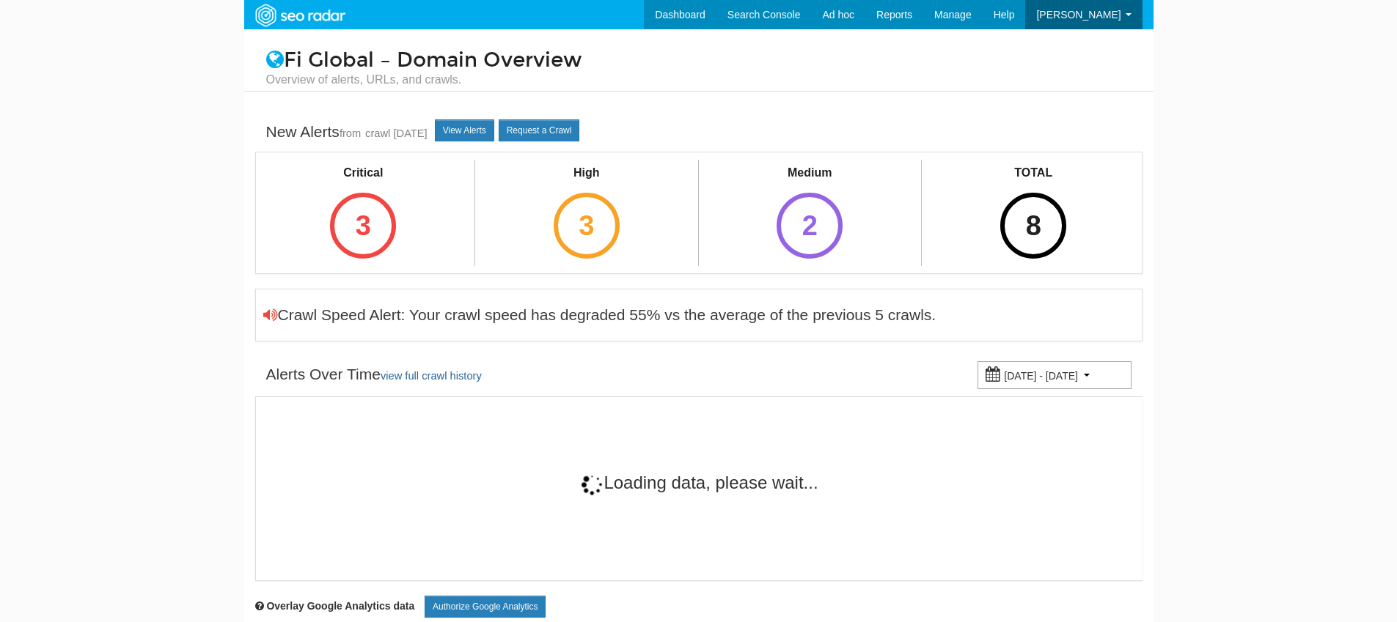
scroll to position [59, 0]
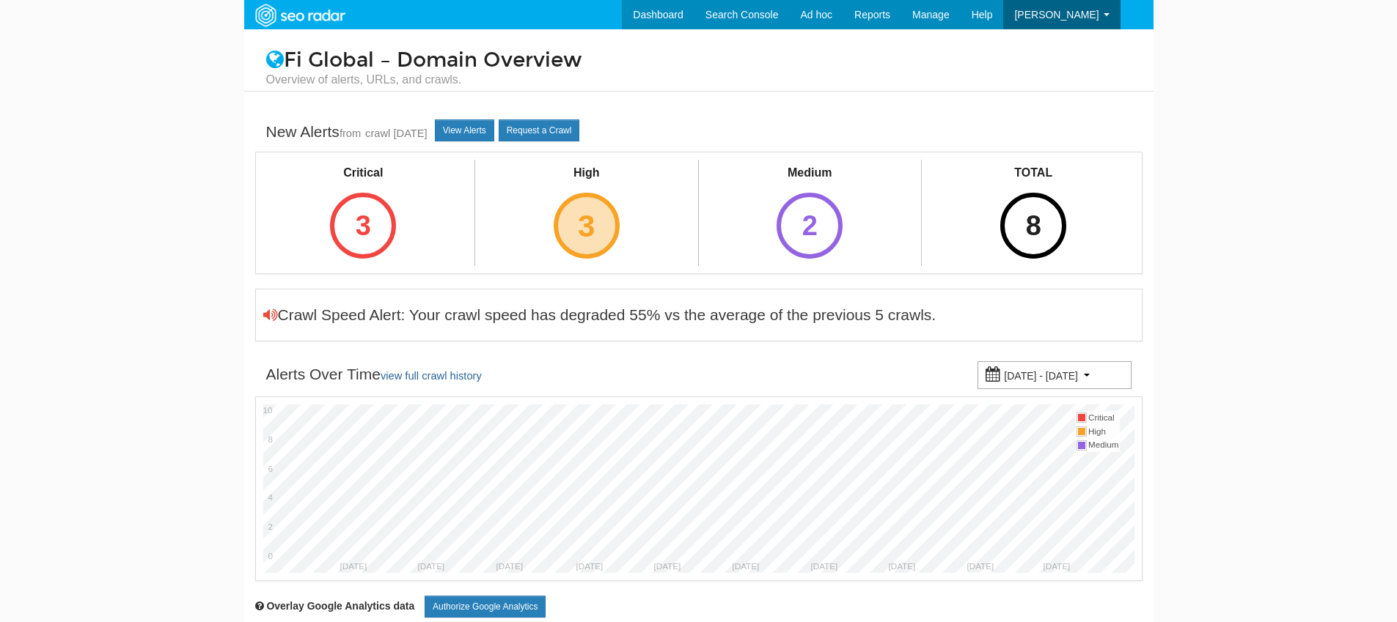
click at [559, 215] on div "3" at bounding box center [586, 226] width 66 height 66
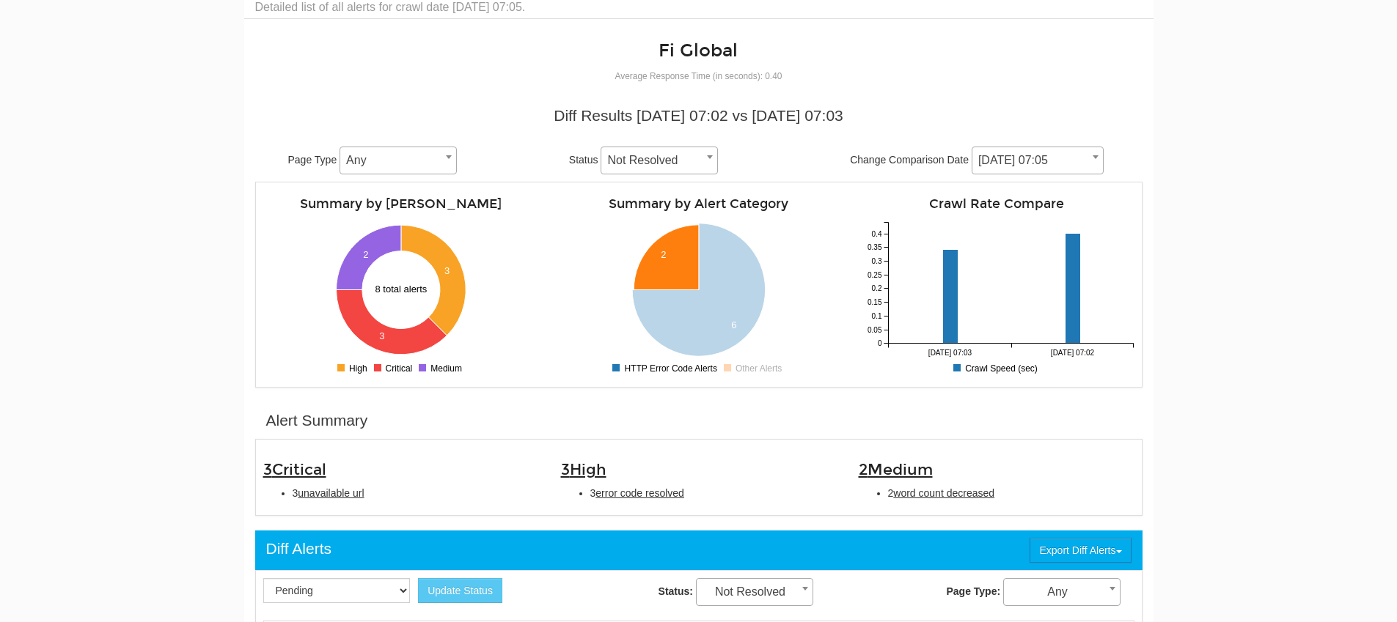
scroll to position [150, 0]
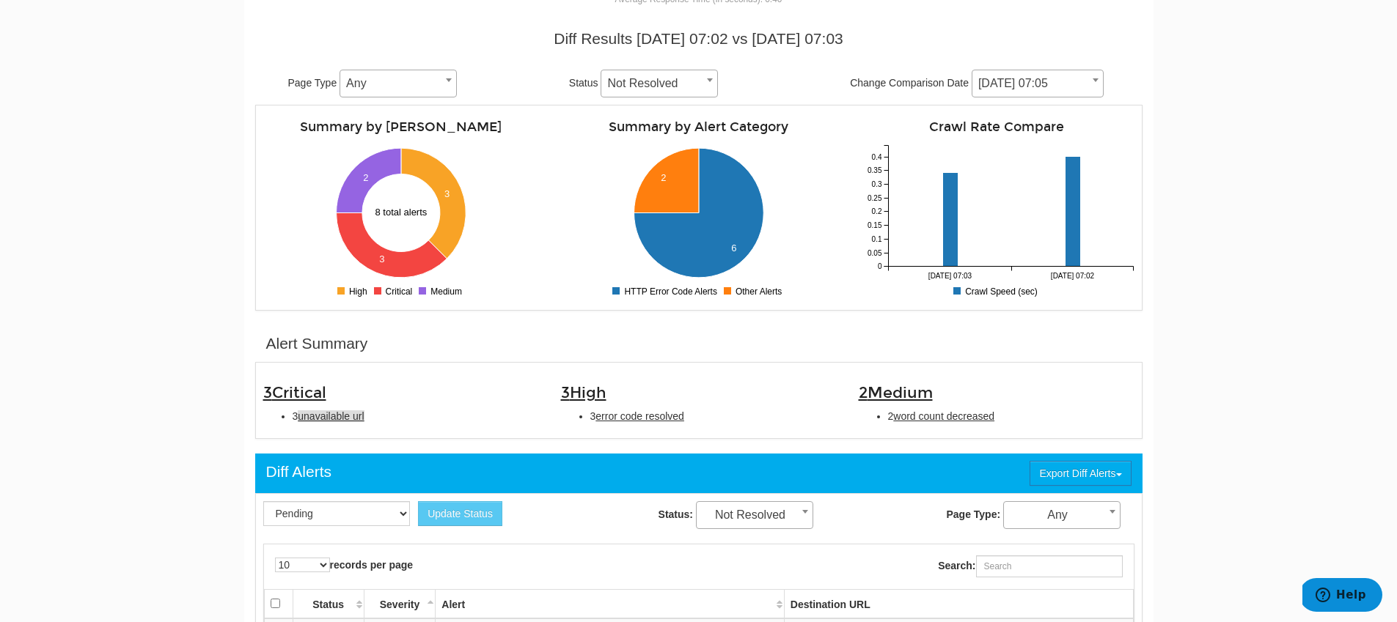
click at [330, 413] on span "unavailable url" at bounding box center [331, 417] width 66 height 12
type input "unavailable url"
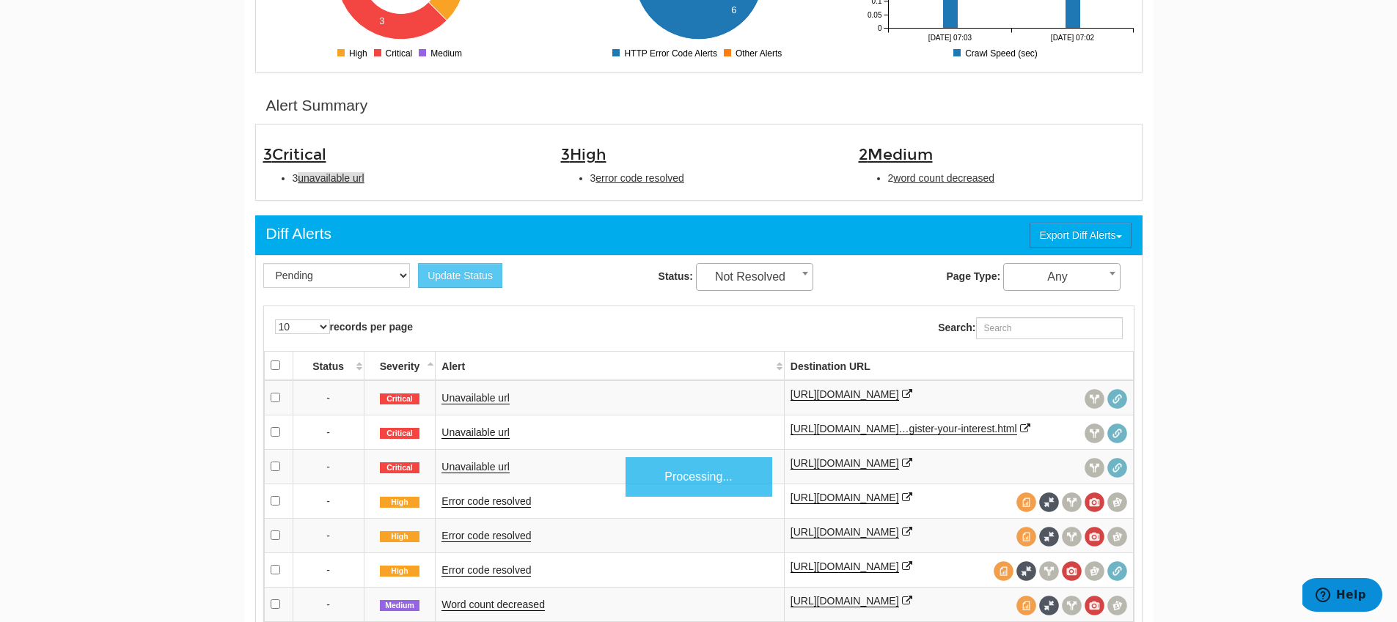
scroll to position [476, 0]
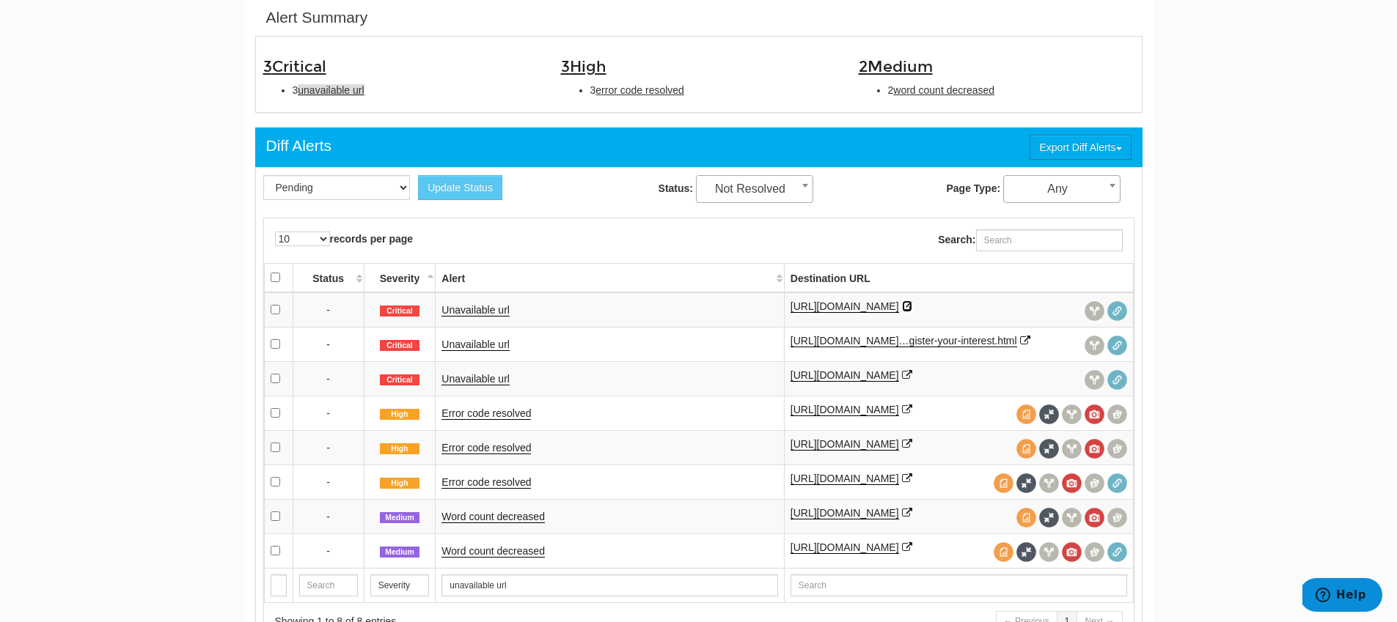
click at [902, 312] on icon at bounding box center [907, 306] width 10 height 10
click at [1020, 346] on icon at bounding box center [1025, 341] width 10 height 10
